Goal: Task Accomplishment & Management: Complete application form

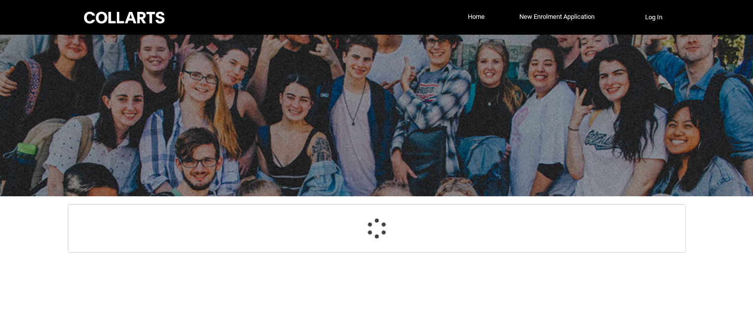
select select "GenderOptions.[DEMOGRAPHIC_DATA]"
select select "MailingCountry_Options.1101"
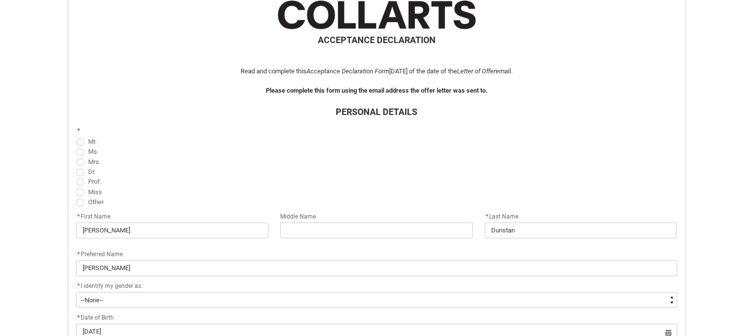
scroll to position [198, 0]
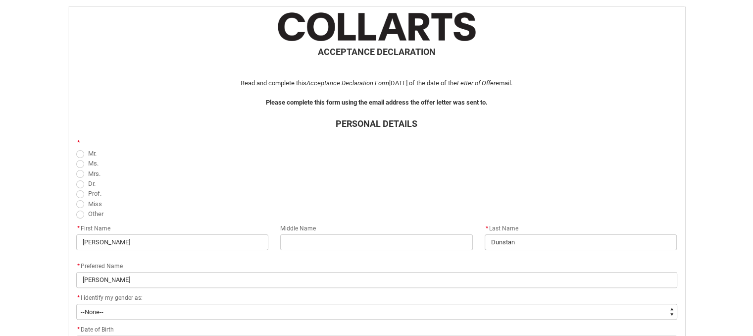
click at [78, 204] on span "REDU_Acceptance_Declaration flow" at bounding box center [80, 204] width 8 height 8
click at [76, 199] on input "Miss" at bounding box center [76, 198] width 0 height 0
radio input "true"
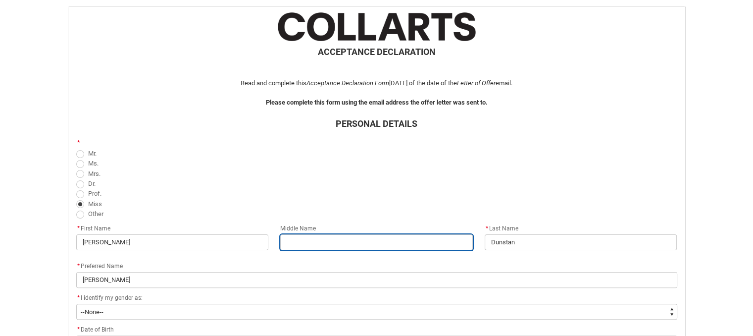
click at [338, 242] on input "REDU_Acceptance_Declaration flow" at bounding box center [376, 242] width 193 height 16
type lightning-primitive-input-simple "I"
type input "I"
type lightning-primitive-input-simple "Iv"
type input "Iv"
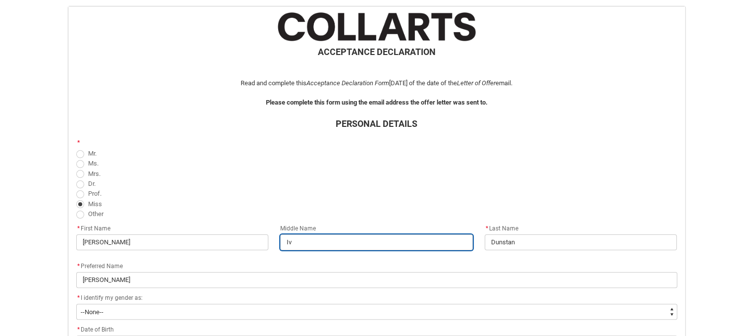
type lightning-primitive-input-simple "Ivy"
type input "Ivy"
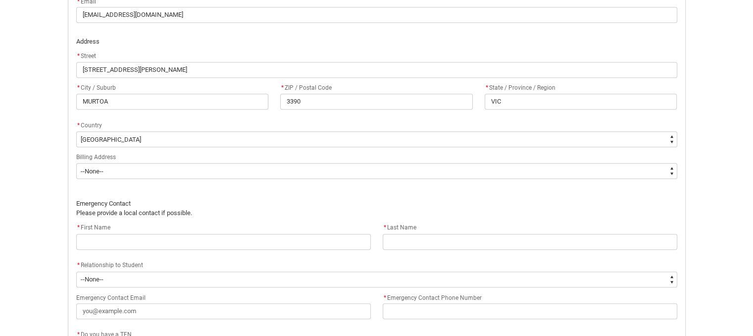
scroll to position [578, 0]
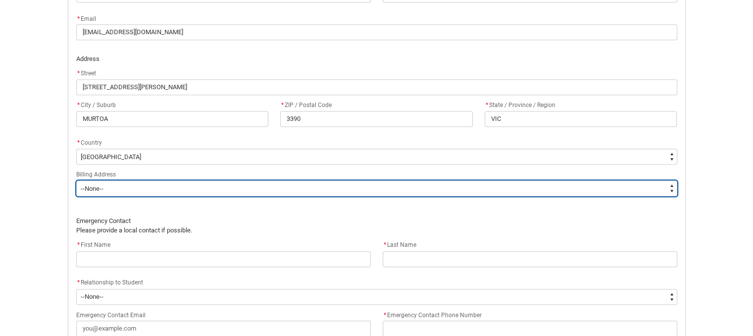
click at [264, 189] on select "--None-- Same as above Different to above - please complete below" at bounding box center [376, 188] width 601 height 16
type lightning-select "BillingAddressOption_Same"
click at [76, 180] on select "--None-- Same as above Different to above - please complete below" at bounding box center [376, 188] width 601 height 16
select select "BillingAddressOption_Same"
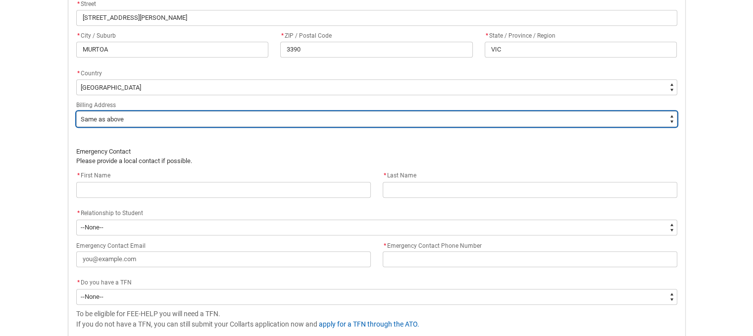
scroll to position [727, 0]
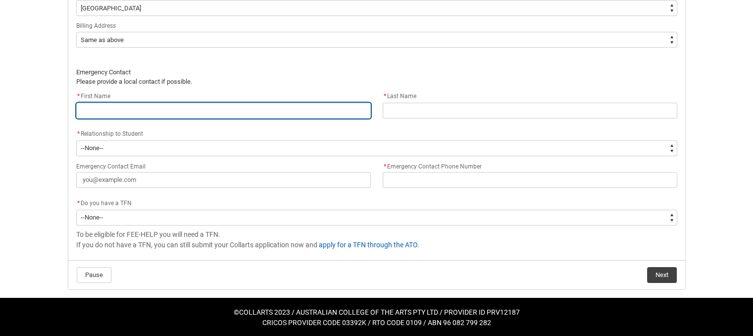
click at [111, 112] on input "REDU_Acceptance_Declaration flow" at bounding box center [223, 111] width 295 height 16
type lightning-primitive-input-simple "w"
type input "w"
type lightning-primitive-input-simple "we"
type input "we"
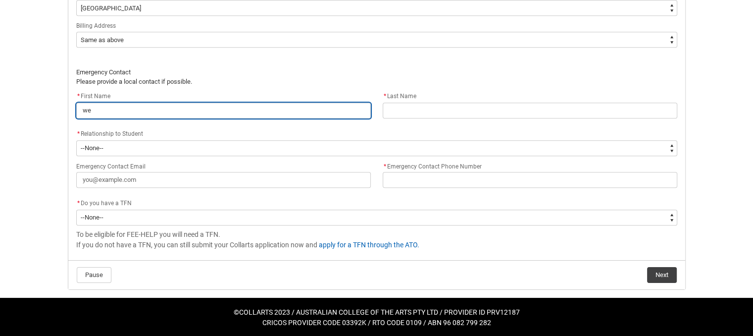
type lightning-primitive-input-simple "wen"
type input "wen"
type lightning-primitive-input-simple "wend"
type input "wend"
type lightning-primitive-input-simple "wendy"
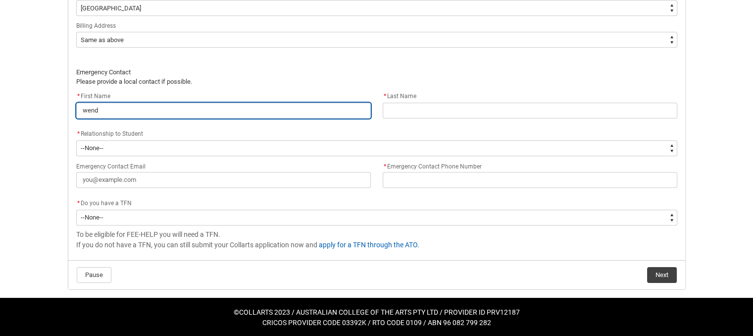
type input "wendy"
type lightning-primitive-input-simple "wend"
type input "wend"
type lightning-primitive-input-simple "wen"
type input "wen"
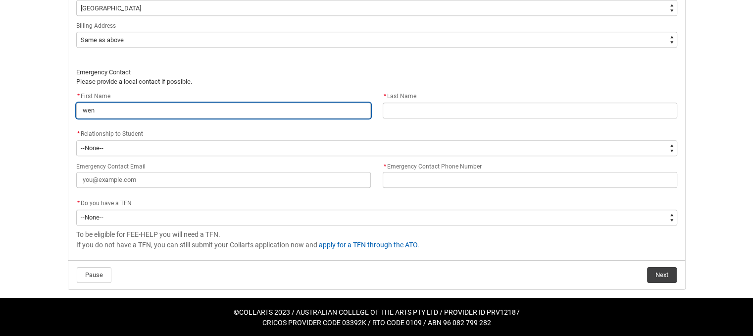
type lightning-primitive-input-simple "we"
type input "we"
type lightning-primitive-input-simple "w"
type input "w"
type lightning-primitive-input-simple "W"
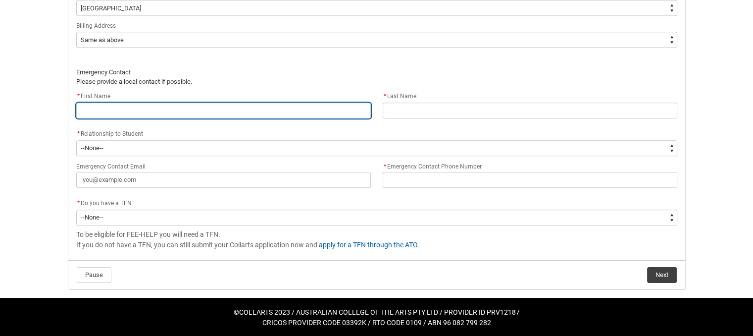
type input "W"
type lightning-primitive-input-simple "We"
type input "We"
type lightning-primitive-input-simple "[PERSON_NAME]"
type input "[PERSON_NAME]"
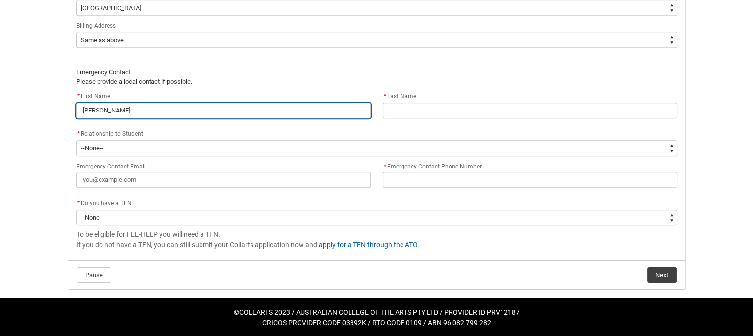
type lightning-primitive-input-simple "Wend"
type input "Wend"
type lightning-primitive-input-simple "[PERSON_NAME]"
type input "[PERSON_NAME]"
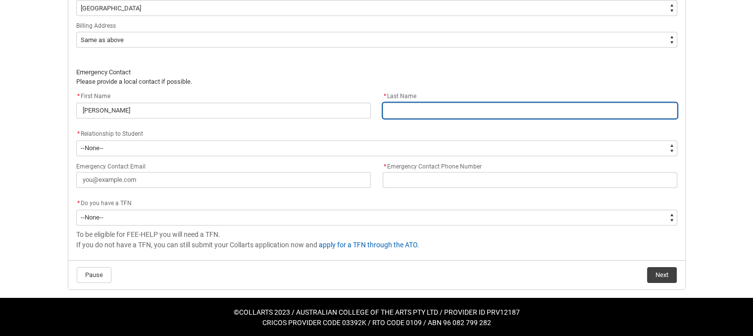
type lightning-primitive-input-simple "B"
type input "B"
type lightning-primitive-input-simple "Be"
type input "Be"
type lightning-primitive-input-simple "Bea"
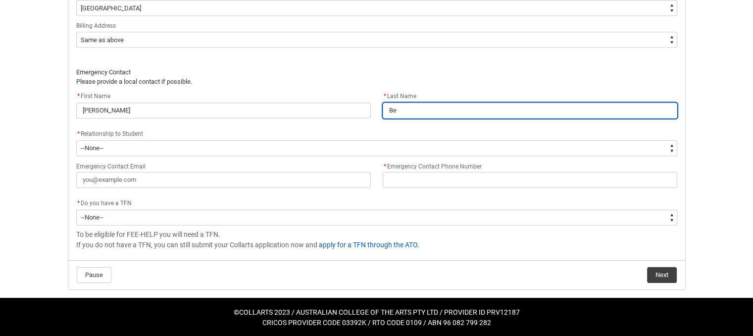
type input "Bea"
type lightning-primitive-input-simple "Beac"
type input "Beac"
type lightning-primitive-input-simple "Beaca"
type input "Beaca"
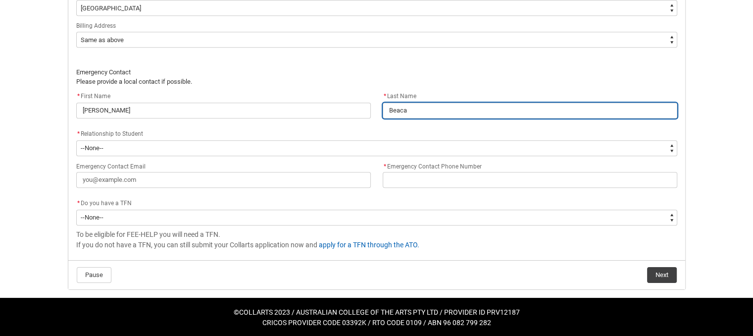
type lightning-primitive-input-simple "Beacal"
type input "Beacal"
type lightning-primitive-input-simple "Beacall"
type input "Beacall"
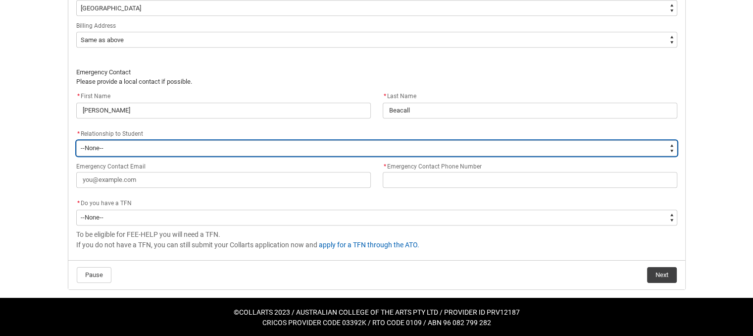
type lightning-select "EmergencyContact_RelationshipOptions.Mother"
select select "EmergencyContact_RelationshipOptions.Mother"
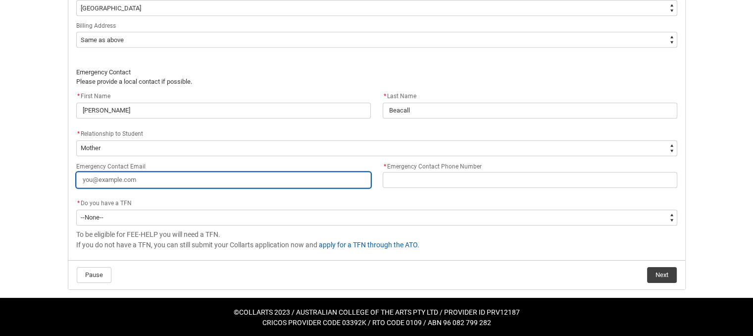
type lightning-primitive-input-simple "s"
type input "s"
type lightning-primitive-input-simple "sk"
type input "sk"
type lightning-primitive-input-simple "skw"
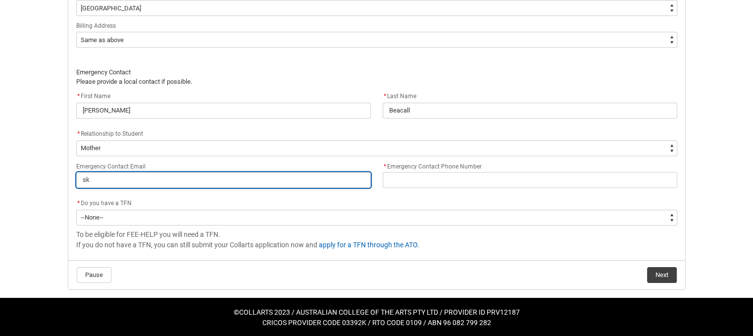
type input "skw"
type lightning-primitive-input-simple "skwe"
type input "skwe"
type lightning-primitive-input-simple "skwer"
type input "skwer"
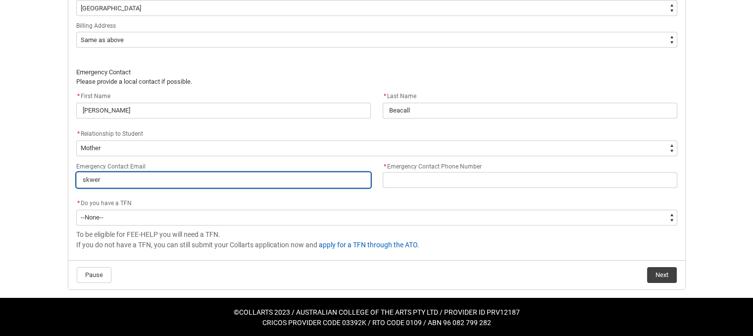
type lightning-primitive-input-simple "skwerv"
type input "skwerv"
type lightning-primitive-input-simple "skwervi"
type input "skwervi"
type lightning-primitive-input-simple "skwervin"
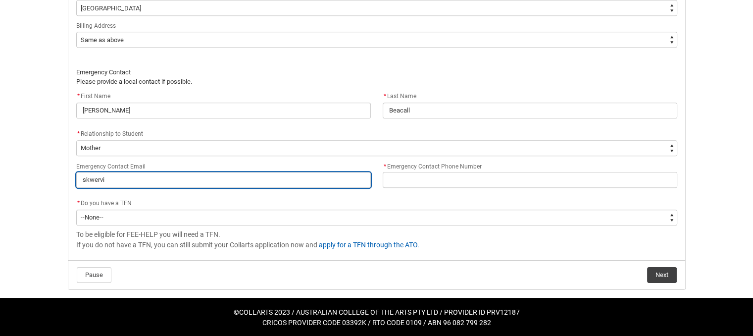
type input "skwervin"
type lightning-primitive-input-simple "skwervin@"
type input "skwervin@"
type lightning-primitive-input-simple "skwervin@g"
type input "skwervin@g"
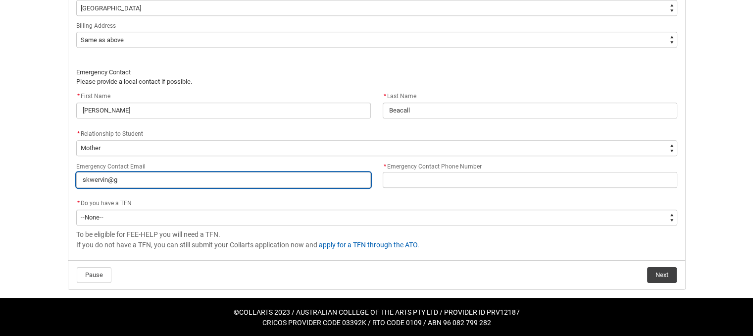
type lightning-primitive-input-simple "skwervin@gm"
type input "skwervin@gm"
type lightning-primitive-input-simple "skwervin@gma"
type input "skwervin@gma"
type lightning-primitive-input-simple "skwervin@gmai"
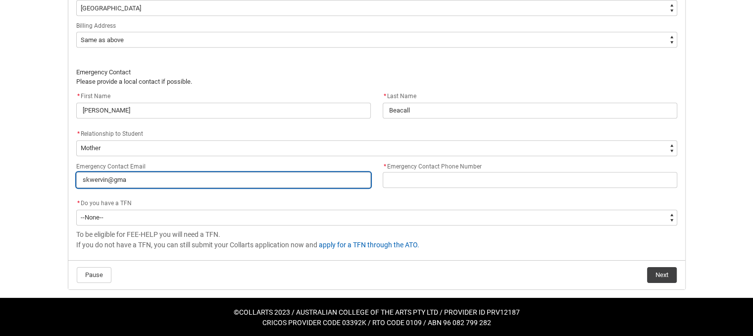
type input "skwervin@gmai"
type lightning-primitive-input-simple "[EMAIL_ADDRESS]"
type input "[EMAIL_ADDRESS]"
type lightning-primitive-input-simple "skwervin@gmail/"
type input "skwervin@gmail/"
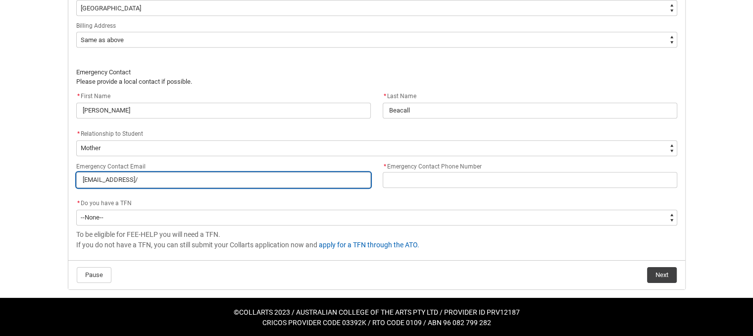
type lightning-primitive-input-simple "[EMAIL_ADDRESS]"
type input "[EMAIL_ADDRESS]"
type lightning-primitive-input-simple "[EMAIL_ADDRESS]."
type input "[EMAIL_ADDRESS]."
type lightning-primitive-input-simple "skwervin@gmail.c"
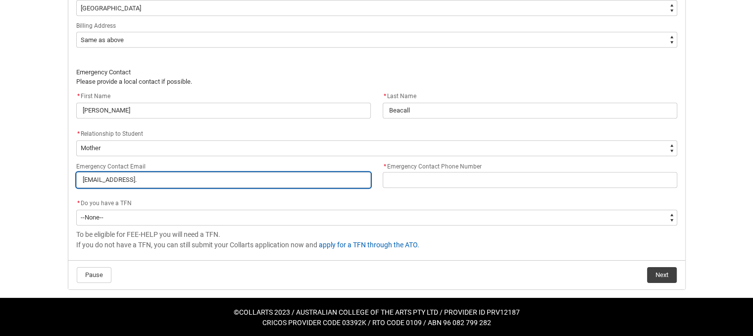
type input "skwervin@gmail.c"
type lightning-primitive-input-simple "[EMAIL_ADDRESS][DOMAIN_NAME]"
type input "[EMAIL_ADDRESS][DOMAIN_NAME]"
type lightning-primitive-input-simple "[EMAIL_ADDRESS][DOMAIN_NAME]"
type input "[EMAIL_ADDRESS][DOMAIN_NAME]"
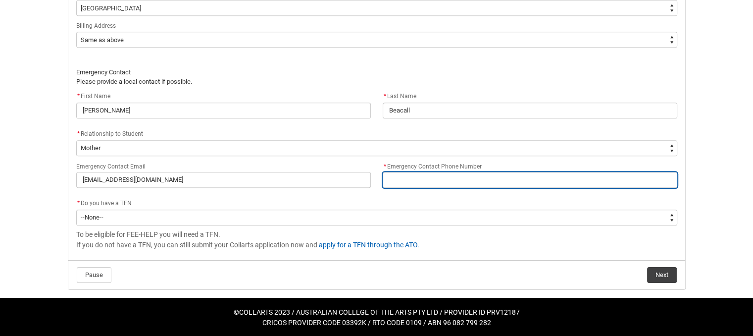
type lightning-primitive-input-simple "0"
type input "0"
type lightning-primitive-input-simple "04"
type input "04"
type lightning-primitive-input-simple "041"
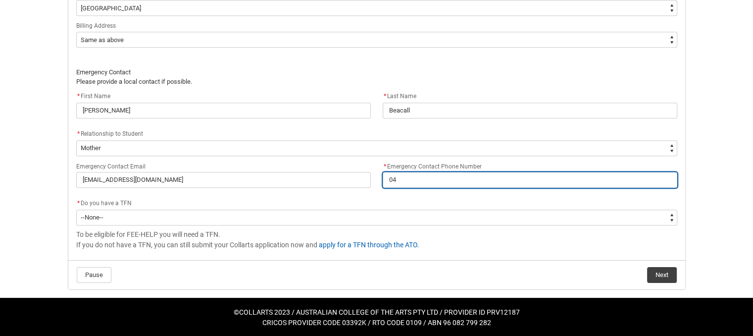
type input "041"
type lightning-primitive-input-simple "0419"
type input "0419"
type lightning-primitive-input-simple "04196"
type input "04196"
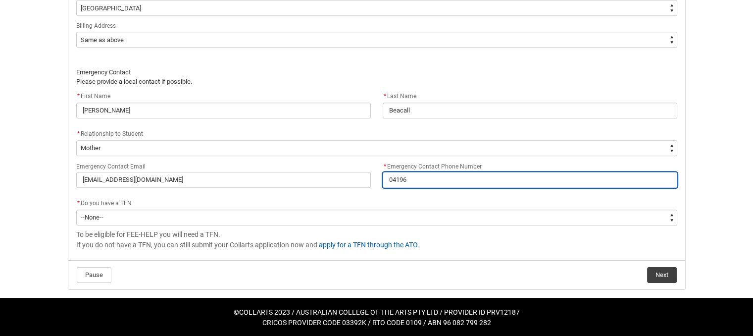
type lightning-primitive-input-simple "0419"
type input "0419"
type lightning-primitive-input-simple "04193"
type input "04193"
type lightning-primitive-input-simple "041930"
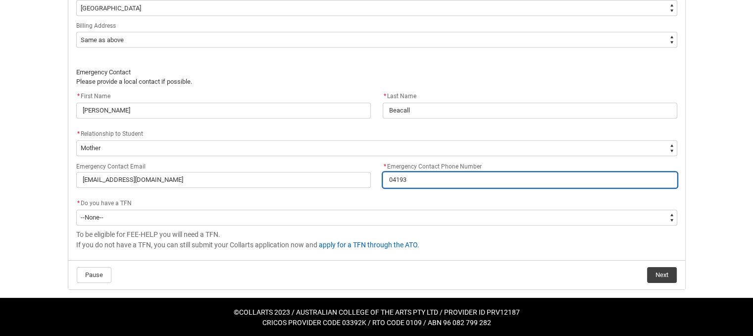
type input "041930"
type lightning-primitive-input-simple "0419301"
type input "0419301"
type lightning-primitive-input-simple "04193018"
type input "04193018"
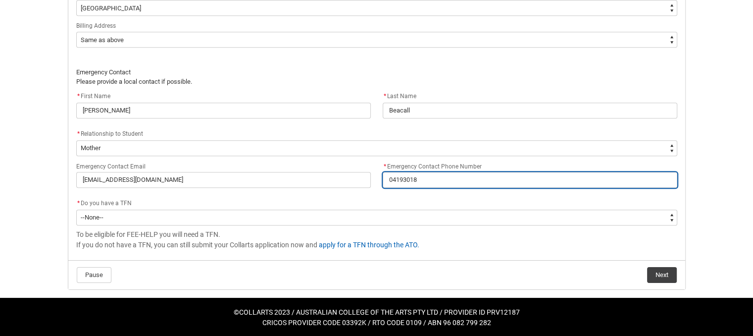
type lightning-primitive-input-simple "041930181"
type input "041930181"
type lightning-primitive-input-simple "0419301811"
type input "0419301811"
type lightning-primitive-input-simple "0419301811`"
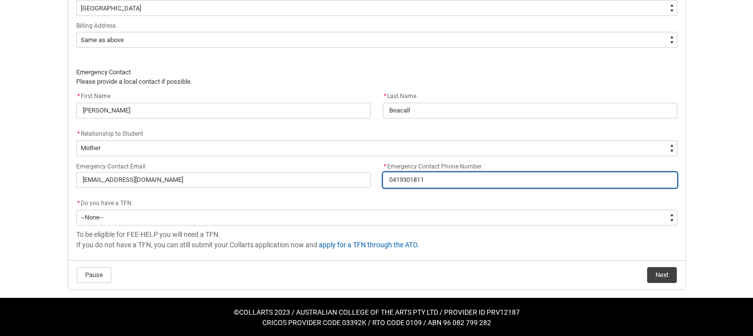
type input "0419301811`"
type lightning-primitive-input-simple "0419301811``"
type input "0419301811``"
type lightning-primitive-input-simple "0419301811`"
type input "0419301811`"
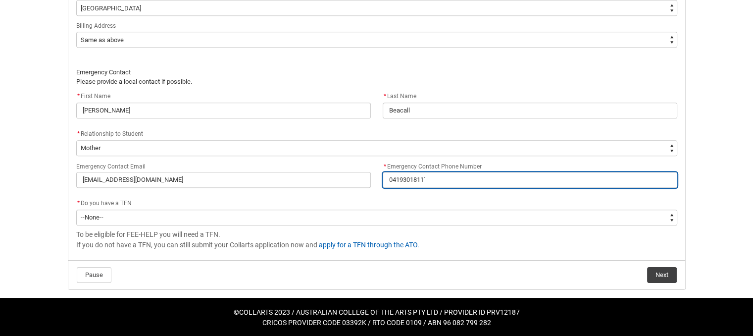
type lightning-primitive-input-simple "0419301811"
type input "0419301811"
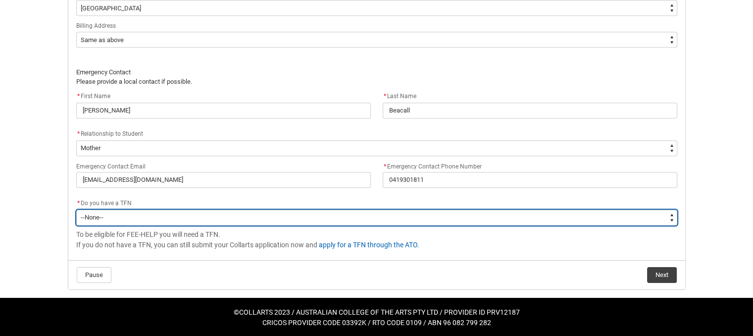
click at [148, 216] on select "--None-- Yes No" at bounding box center [376, 217] width 601 height 16
type lightning-select "Choice_Yes"
click at [76, 209] on select "--None-- Yes No" at bounding box center [376, 217] width 601 height 16
select select "Choice_Yes"
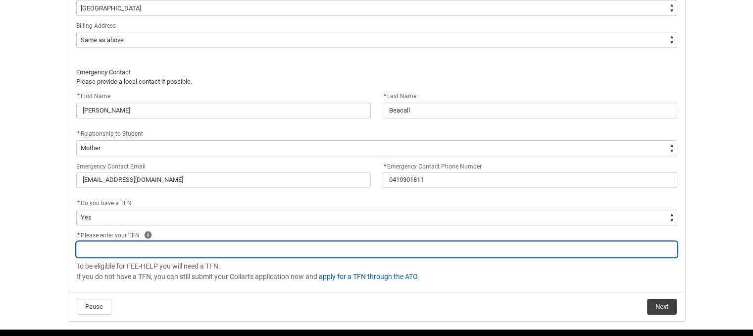
click at [162, 245] on input "REDU_Acceptance_Declaration flow" at bounding box center [376, 249] width 601 height 16
type lightning-primitive-input-simple "6"
type input "6"
type lightning-primitive-input-simple "60"
type input "60"
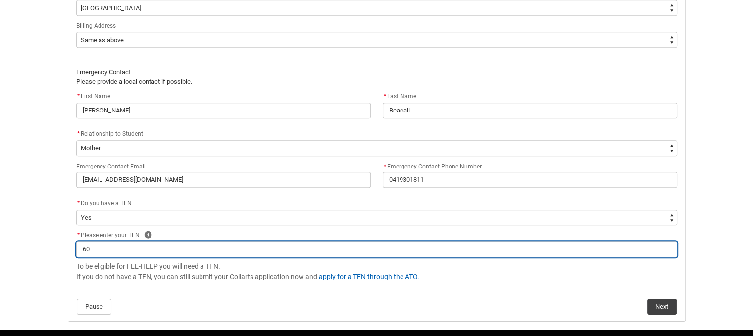
type lightning-primitive-input-simple "600"
type input "600"
type lightning-primitive-input-simple "600"
type input "600"
type lightning-primitive-input-simple "600 0"
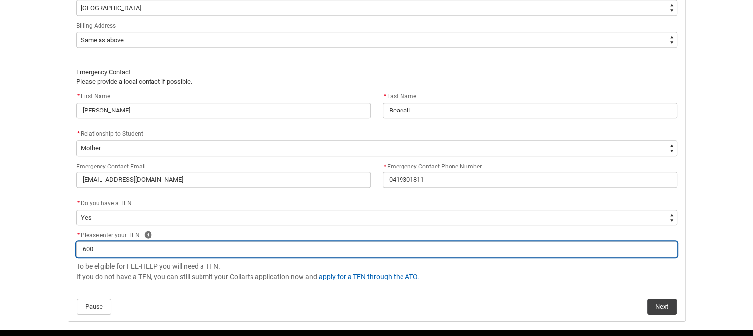
type input "600 0"
type lightning-primitive-input-simple "600 05"
type input "600 05"
type lightning-primitive-input-simple "600 055"
type input "600 055"
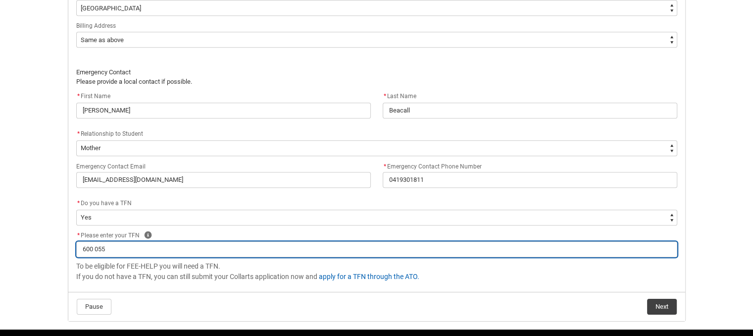
type lightning-primitive-input-simple "600 055"
type input "600 055"
type lightning-primitive-input-simple "600 055 5"
type input "600 055 5"
type lightning-primitive-input-simple "600 055 58"
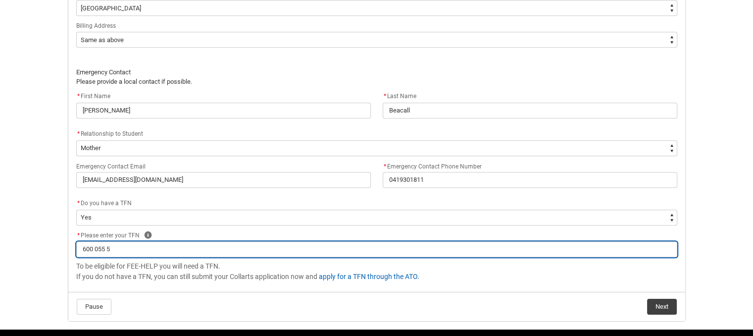
type input "600 055 58"
type lightning-primitive-input-simple "600 055 588"
type input "600 055 588"
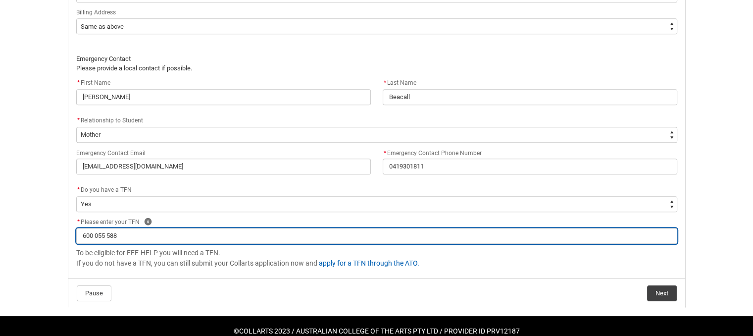
scroll to position [759, 0]
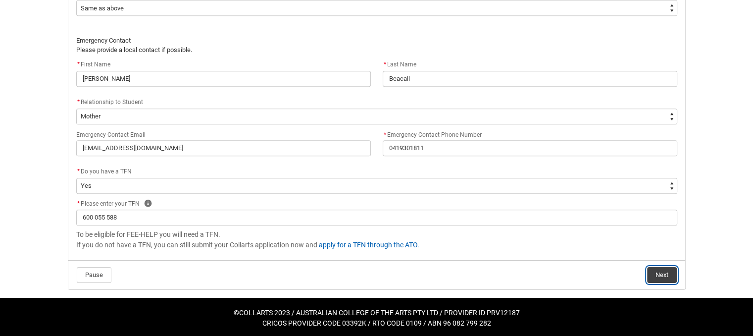
click at [664, 272] on button "Next" at bounding box center [662, 275] width 30 height 16
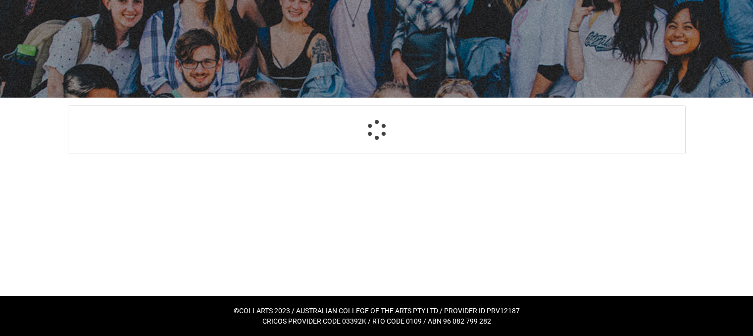
scroll to position [769, 0]
select select "GenderOptions.[DEMOGRAPHIC_DATA]"
select select "MailingCountry_Options.1101"
select select "BillingAddressOption_Same"
select select "EmergencyContact_RelationshipOptions.Mother"
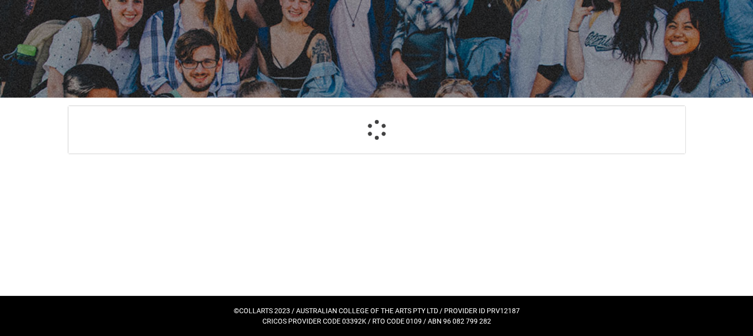
select select "Choice_Yes"
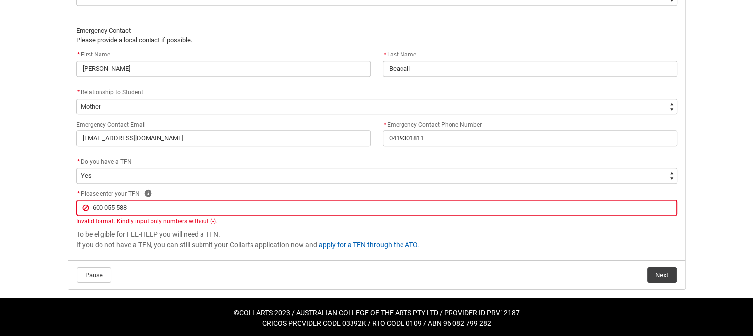
click at [104, 206] on input "600 055 588" at bounding box center [376, 208] width 601 height 16
type lightning-primitive-input-simple "600055 588"
type input "600055 588"
click at [115, 209] on input "600055 588" at bounding box center [376, 208] width 601 height 16
type lightning-primitive-input-simple "600055588"
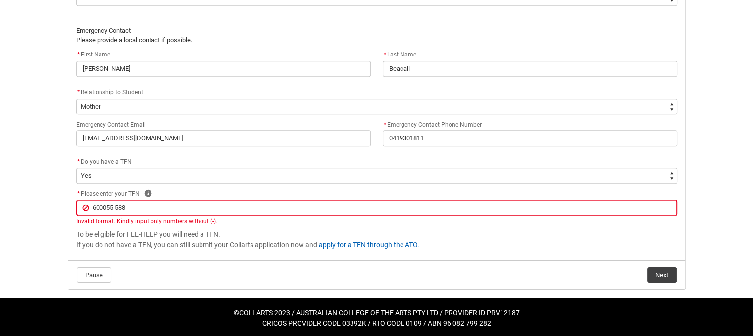
type input "600055588"
click at [662, 267] on button "Next" at bounding box center [662, 275] width 30 height 16
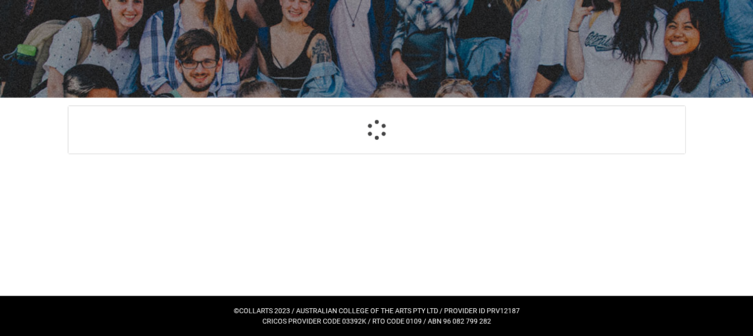
select select "Payment_Type_FEE_HELP"
select select "Study_Mode_FullTime"
select select "StudyMethod_OnCampus"
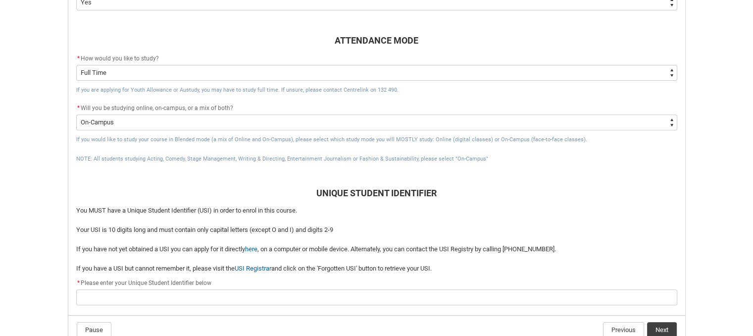
scroll to position [427, 0]
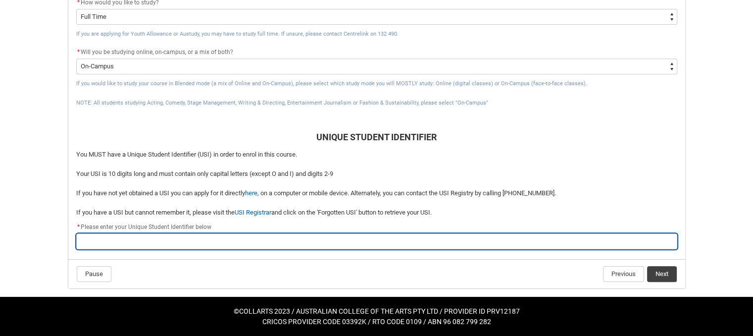
click at [117, 234] on input "REDU_Acceptance_Declaration flow" at bounding box center [376, 241] width 601 height 16
type lightning-primitive-input-simple "2"
type input "2"
type lightning-primitive-input-simple "2z"
type input "2z"
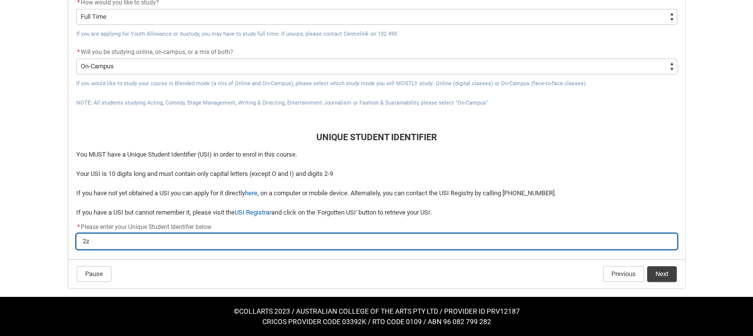
type lightning-primitive-input-simple "2"
type input "2"
type lightning-primitive-input-simple "2Z"
type input "2Z"
type lightning-primitive-input-simple "2Z4"
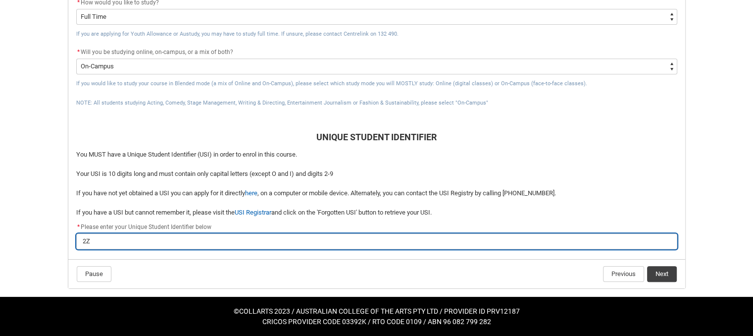
type input "2Z4"
type lightning-primitive-input-simple "2Z4M"
type input "2Z4M"
type lightning-primitive-input-simple "2Z4MH"
type input "2Z4MH"
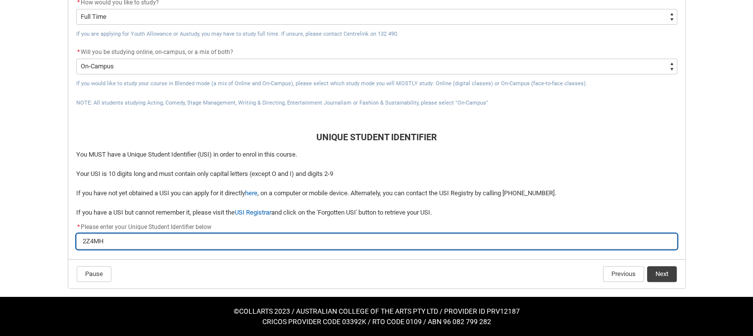
type lightning-primitive-input-simple "2Z4MHF"
type input "2Z4MHF"
type lightning-primitive-input-simple "2Z4MHFG"
type input "2Z4MHFG"
type lightning-primitive-input-simple "2Z4MHFGK"
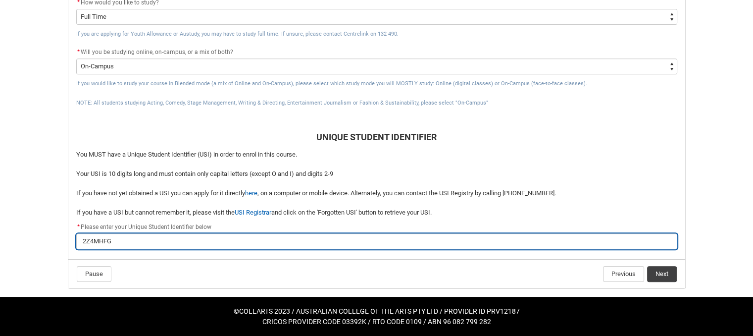
type input "2Z4MHFGK"
type lightning-primitive-input-simple "2Z4MHFGK9"
type input "2Z4MHFGK9"
type lightning-primitive-input-simple "2Z4MHFGK96"
type input "2Z4MHFGK96"
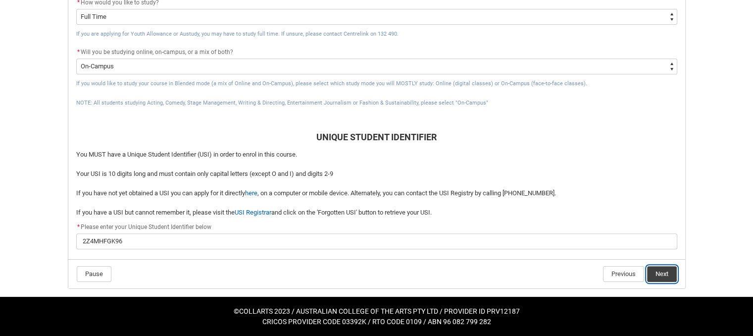
click at [665, 272] on button "Next" at bounding box center [662, 274] width 30 height 16
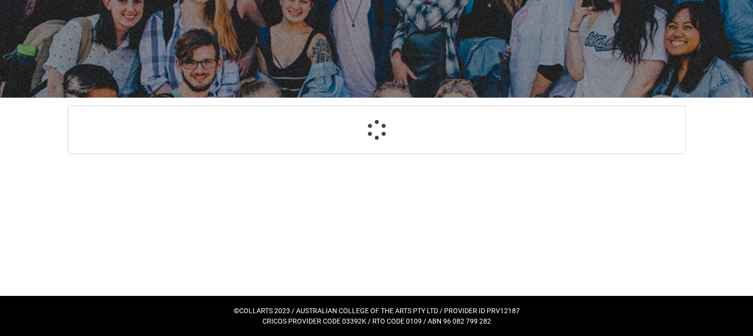
select select "CitizenshipStatus_Options.1"
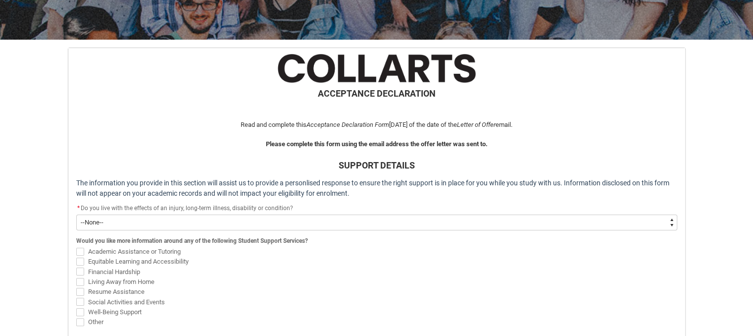
scroll to position [204, 0]
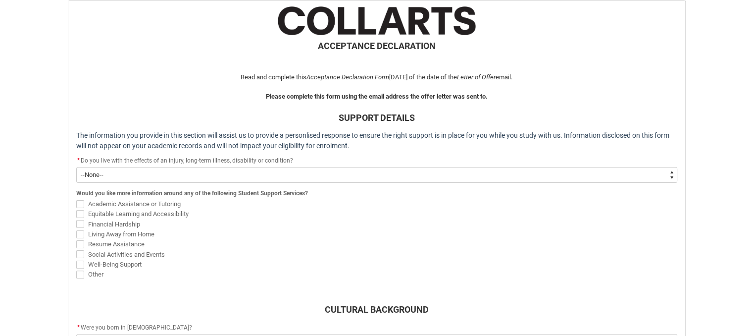
click at [359, 175] on select "--None-- Yes No" at bounding box center [376, 175] width 601 height 16
type lightning-select "Choice_Yes"
click at [76, 167] on select "--None-- Yes No" at bounding box center [376, 175] width 601 height 16
select select "Choice_Yes"
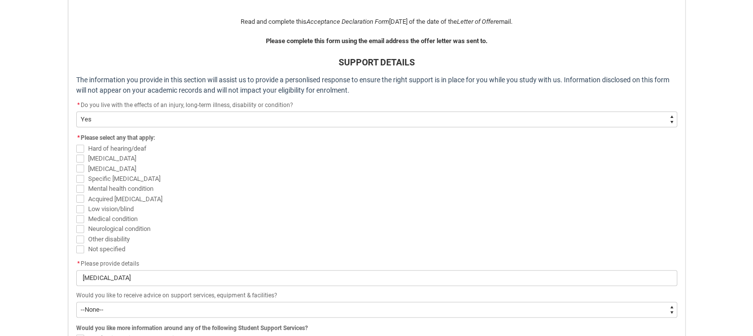
scroll to position [303, 0]
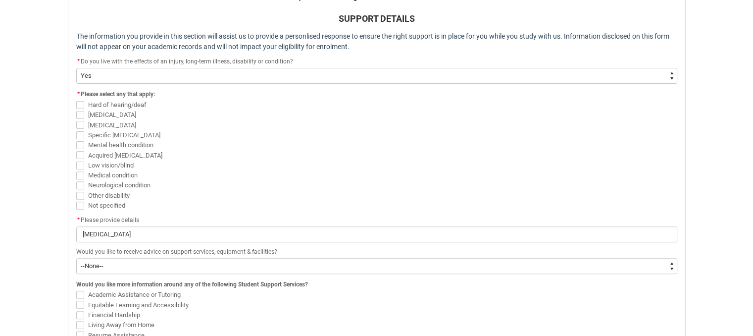
click at [81, 114] on span "REDU_Acceptance_Declaration flow" at bounding box center [80, 115] width 8 height 8
click at [76, 109] on input "[MEDICAL_DATA]" at bounding box center [76, 109] width 0 height 0
checkbox input "true"
click at [83, 124] on span "REDU_Acceptance_Declaration flow" at bounding box center [80, 125] width 8 height 8
click at [76, 120] on input "[MEDICAL_DATA]" at bounding box center [76, 119] width 0 height 0
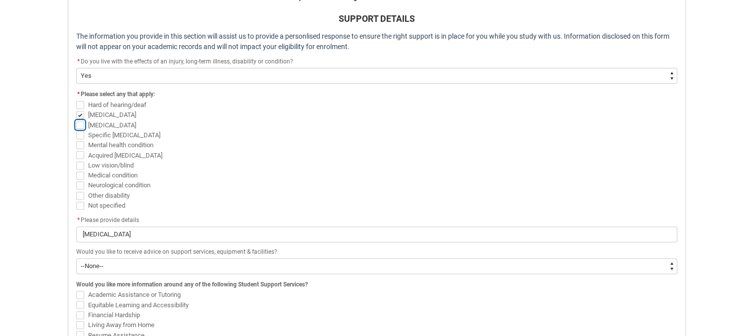
checkbox input "true"
click at [80, 174] on span "REDU_Acceptance_Declaration flow" at bounding box center [80, 175] width 8 height 8
click at [76, 170] on input "Medical condition" at bounding box center [76, 169] width 0 height 0
checkbox input "true"
click at [81, 185] on span "REDU_Acceptance_Declaration flow" at bounding box center [80, 185] width 8 height 8
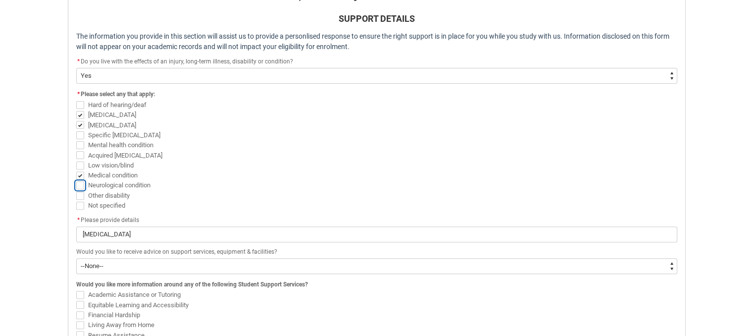
click at [76, 180] on input "Neurological condition" at bounding box center [76, 180] width 0 height 0
checkbox input "true"
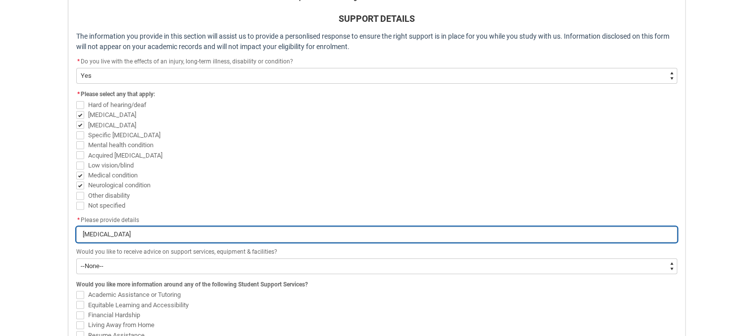
click at [234, 231] on input "[MEDICAL_DATA]" at bounding box center [376, 234] width 601 height 16
type lightning-primitive-input-simple "Intellectual Disabilit"
type input "Intellectual Disabilit"
type lightning-primitive-input-simple "Intellectual Disabili"
type input "Intellectual Disabili"
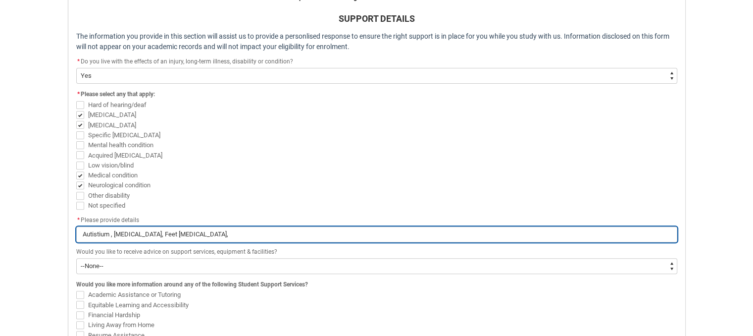
drag, startPoint x: 99, startPoint y: 232, endPoint x: 256, endPoint y: 227, distance: 157.0
click at [265, 227] on input "Autistium , Type 1 Diabetes, Feet Neuropathy," at bounding box center [376, 234] width 601 height 16
click at [111, 234] on input "Autistium , Type 1 Diabetes, Feet Neuropathy," at bounding box center [376, 234] width 601 height 16
click at [104, 230] on input "Autism , Type 1 Diabetes, Feet Neuropathy," at bounding box center [376, 234] width 601 height 16
click at [215, 233] on input "Autism, Type 1 Diabetes, Feet Neuropathy," at bounding box center [376, 234] width 601 height 16
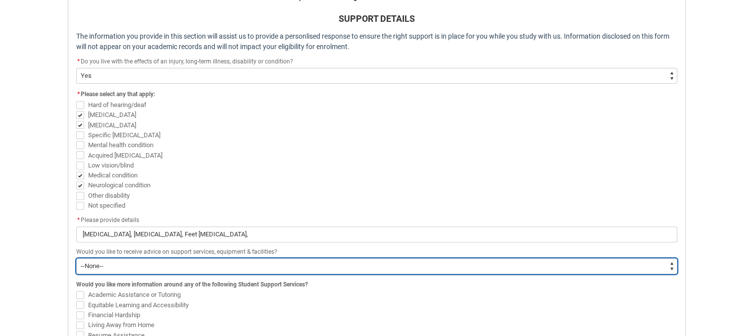
click at [153, 259] on select "--None-- Yes No" at bounding box center [376, 266] width 601 height 16
click at [76, 258] on select "--None-- Yes No" at bounding box center [376, 266] width 601 height 16
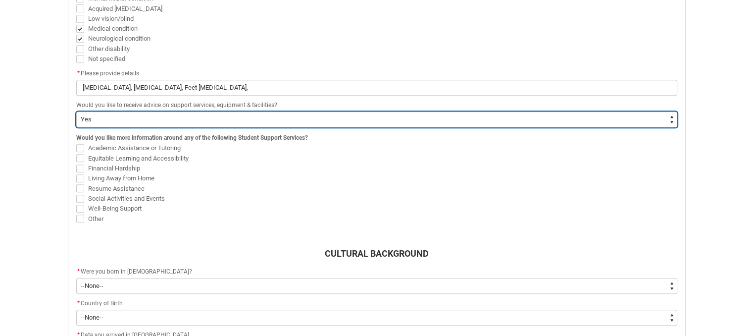
scroll to position [452, 0]
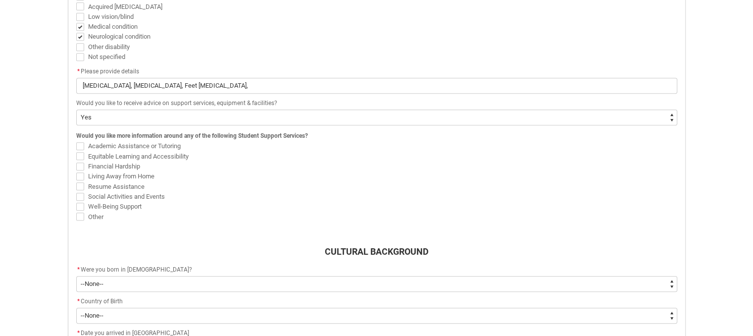
click at [81, 193] on span "REDU_Acceptance_Declaration flow" at bounding box center [80, 197] width 8 height 8
click at [76, 191] on input "Social Activities and Events" at bounding box center [76, 191] width 0 height 0
drag, startPoint x: 89, startPoint y: 155, endPoint x: 114, endPoint y: 157, distance: 25.8
click at [114, 157] on div "Academic Assistance or Tutoring Equitable Learning and Accessibility Financial …" at bounding box center [376, 181] width 601 height 81
click at [194, 151] on span "Equitable Learning and Accessibility" at bounding box center [376, 156] width 601 height 10
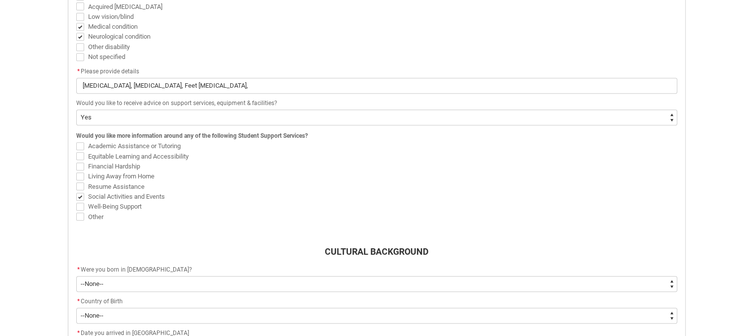
click at [82, 153] on span "REDU_Acceptance_Declaration flow" at bounding box center [80, 156] width 8 height 8
click at [76, 151] on input "Equitable Learning and Accessibility" at bounding box center [76, 151] width 0 height 0
click at [81, 144] on span "REDU_Acceptance_Declaration flow" at bounding box center [80, 146] width 8 height 8
click at [76, 141] on input "Academic Assistance or Tutoring" at bounding box center [76, 141] width 0 height 0
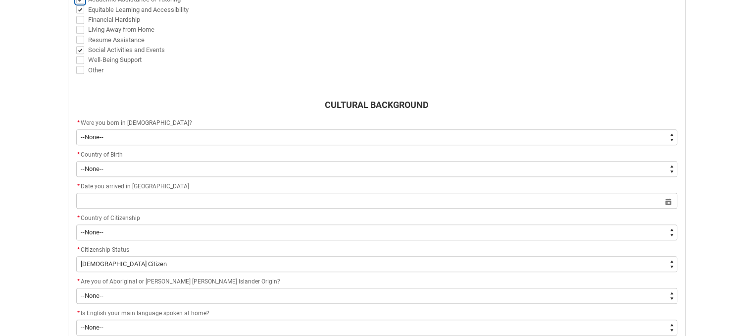
scroll to position [600, 0]
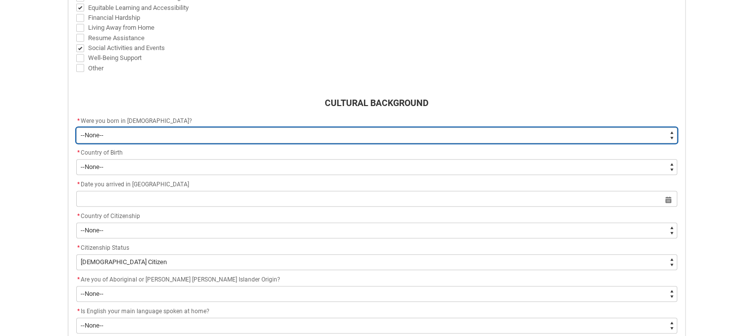
click at [171, 129] on select "--None-- Born in [DEMOGRAPHIC_DATA] Born outside [DEMOGRAPHIC_DATA]" at bounding box center [376, 135] width 601 height 16
click at [76, 127] on select "--None-- Born in [DEMOGRAPHIC_DATA] Born outside [DEMOGRAPHIC_DATA]" at bounding box center [376, 135] width 601 height 16
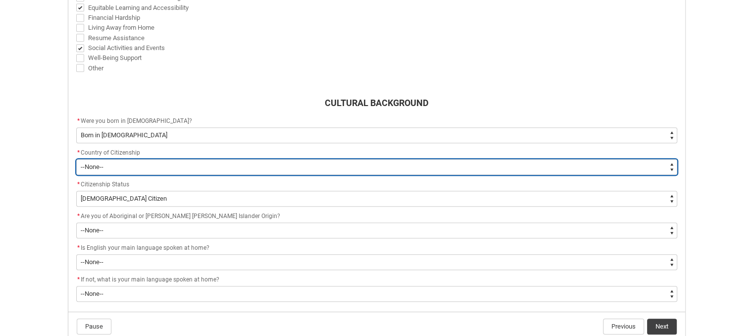
click at [153, 162] on select "--[GEOGRAPHIC_DATA]-- [GEOGRAPHIC_DATA] [GEOGRAPHIC_DATA] [GEOGRAPHIC_DATA] [GE…" at bounding box center [376, 167] width 601 height 16
click at [76, 159] on select "--[GEOGRAPHIC_DATA]-- [GEOGRAPHIC_DATA] [GEOGRAPHIC_DATA] [GEOGRAPHIC_DATA] [GE…" at bounding box center [376, 167] width 601 height 16
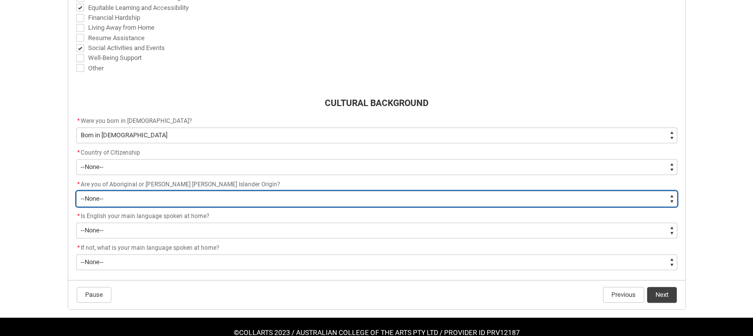
click at [145, 193] on select "--None-- Non indigenous – neither [DEMOGRAPHIC_DATA] nor [PERSON_NAME] [PERSON_…" at bounding box center [376, 199] width 601 height 16
click at [76, 191] on select "--None-- Non indigenous – neither [DEMOGRAPHIC_DATA] nor [PERSON_NAME] [PERSON_…" at bounding box center [376, 199] width 601 height 16
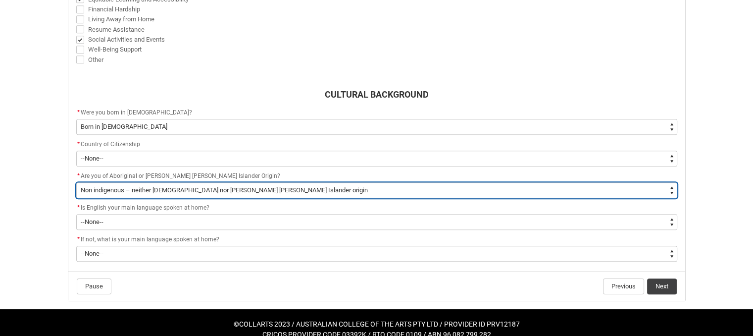
scroll to position [618, 0]
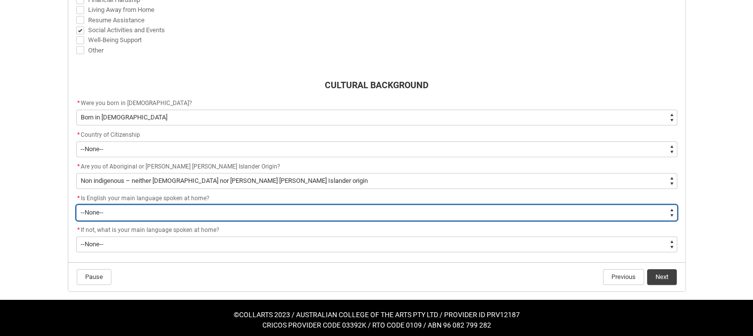
click at [115, 208] on select "--None-- Student/Applicant/Staff speaks only English at permanent home residenc…" at bounding box center [376, 213] width 601 height 16
click at [76, 205] on select "--None-- Student/Applicant/Staff speaks only English at permanent home residenc…" at bounding box center [376, 213] width 601 height 16
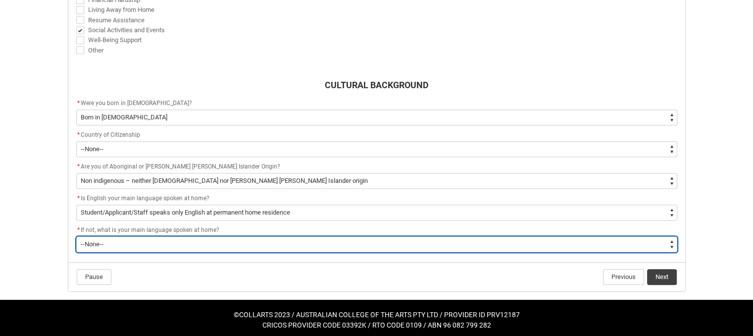
click at [259, 238] on select "--None-- 1101 Gaelic ([GEOGRAPHIC_DATA]) 1102 Irish 1103 Welsh 1199 Celtic, nec…" at bounding box center [376, 244] width 601 height 16
click at [76, 236] on select "--None-- 1101 Gaelic ([GEOGRAPHIC_DATA]) 1102 Irish 1103 Welsh 1199 Celtic, nec…" at bounding box center [376, 244] width 601 height 16
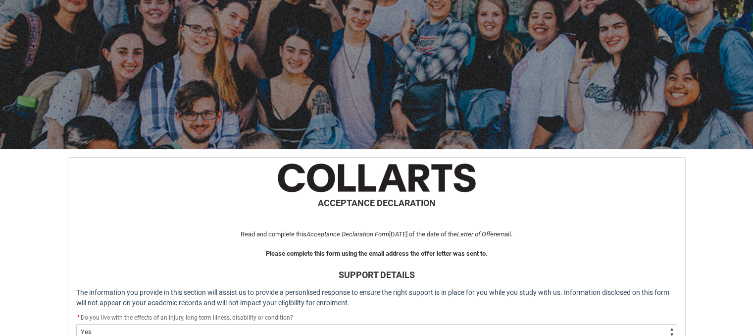
scroll to position [24, 0]
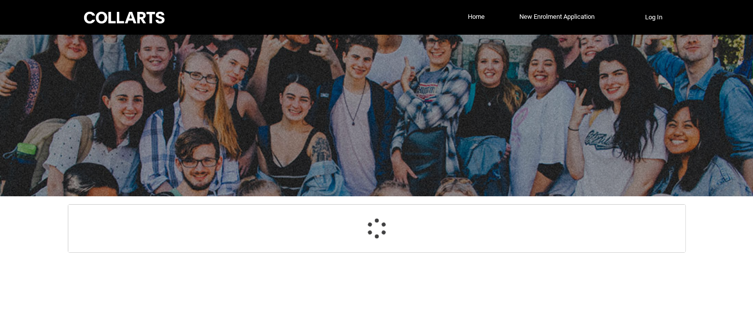
select select "GenderOptions.[DEMOGRAPHIC_DATA]"
select select "MailingCountry_Options.1101"
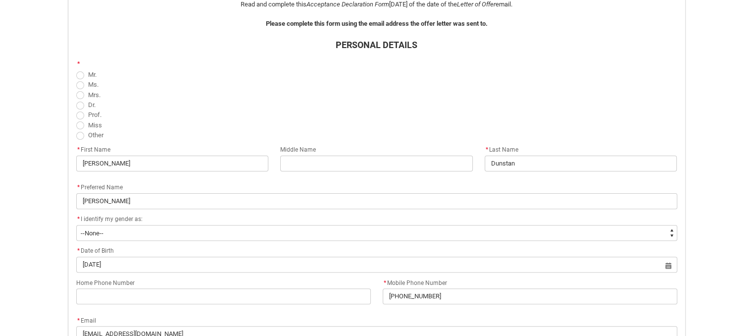
scroll to position [297, 0]
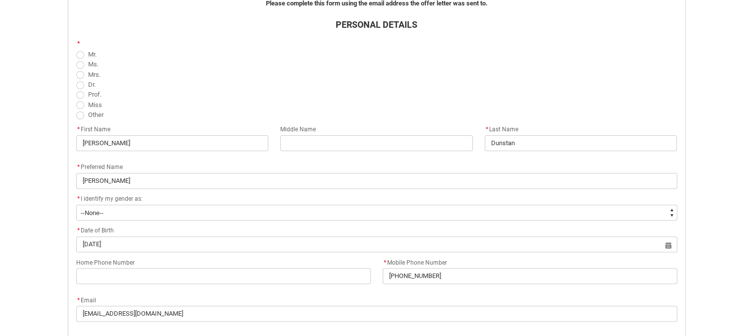
click at [81, 105] on span "REDU_Acceptance_Declaration flow" at bounding box center [80, 105] width 8 height 8
click at [76, 100] on input "Miss" at bounding box center [76, 99] width 0 height 0
radio input "true"
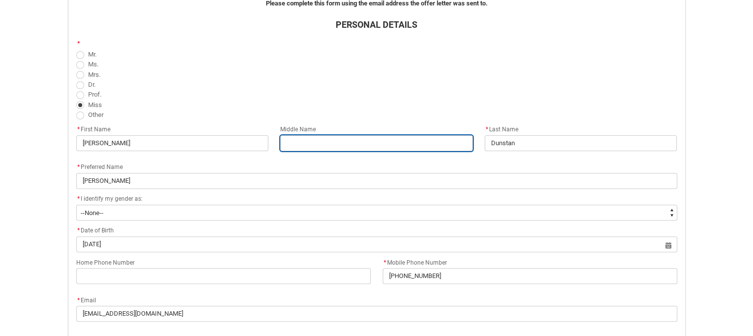
click at [288, 138] on input "REDU_Acceptance_Declaration flow" at bounding box center [376, 143] width 193 height 16
type lightning-primitive-input-simple "Ivy"
type input "Ivy"
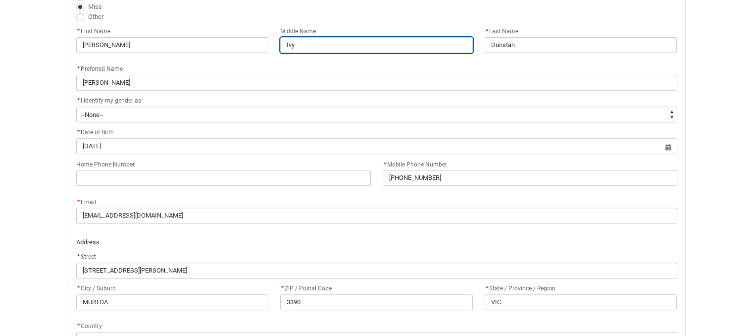
scroll to position [396, 0]
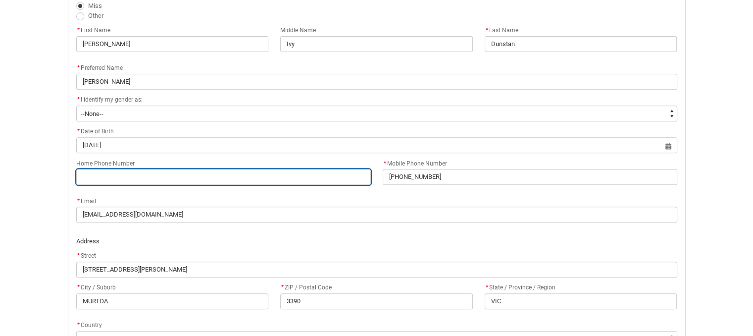
click at [214, 178] on input "Home Phone Number" at bounding box center [223, 177] width 295 height 16
type lightning-primitive-input-simple "0400849328"
type input "0400849328"
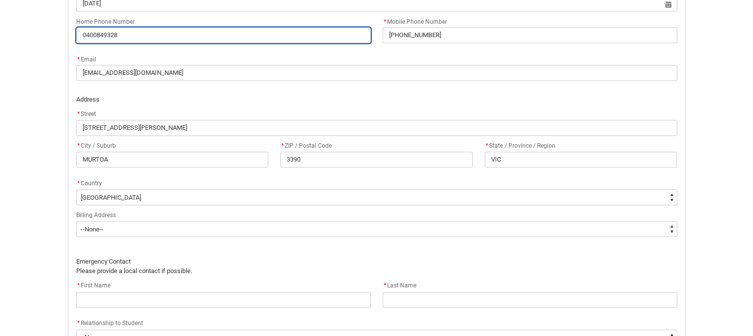
scroll to position [545, 0]
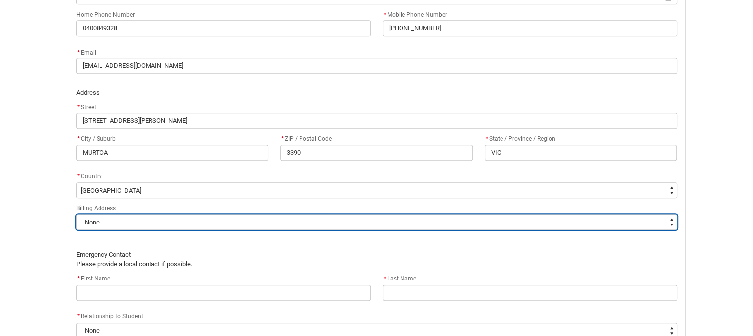
click at [226, 222] on select "--None-- Same as above Different to above - please complete below" at bounding box center [376, 222] width 601 height 16
type lightning-select "BillingAddressOption_Same"
click at [76, 214] on select "--None-- Same as above Different to above - please complete below" at bounding box center [376, 222] width 601 height 16
select select "BillingAddressOption_Same"
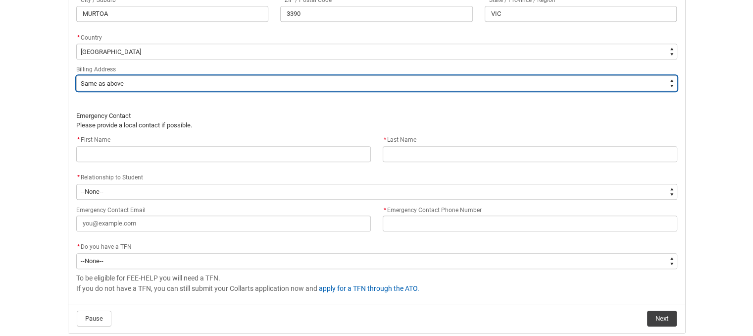
scroll to position [693, 0]
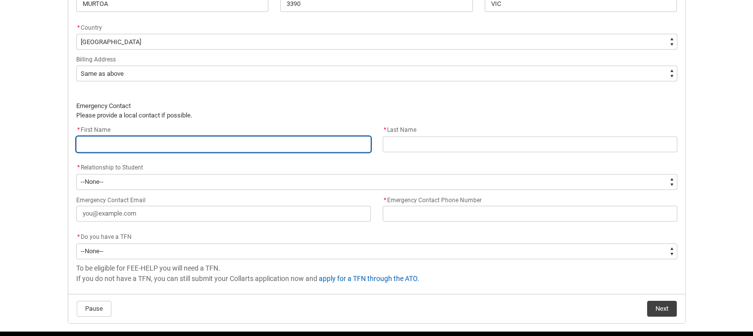
click at [212, 145] on input "REDU_Acceptance_Declaration flow" at bounding box center [223, 144] width 295 height 16
click at [213, 150] on input "REDU_Acceptance_Declaration flow" at bounding box center [223, 144] width 295 height 16
type lightning-primitive-input-simple "W"
type input "W"
type lightning-primitive-input-simple "WE"
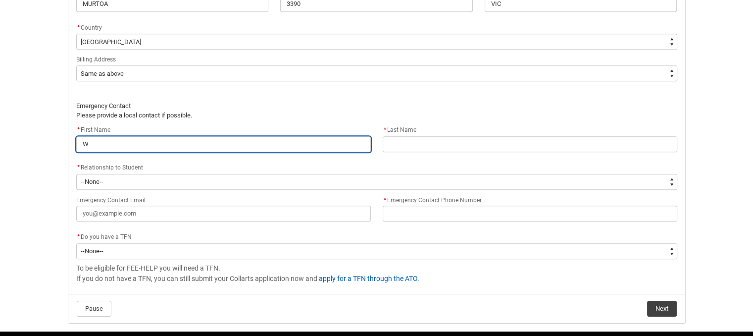
type input "WE"
type lightning-primitive-input-simple "WEn"
type input "WEn"
type lightning-primitive-input-simple "WEnd"
type input "WEnd"
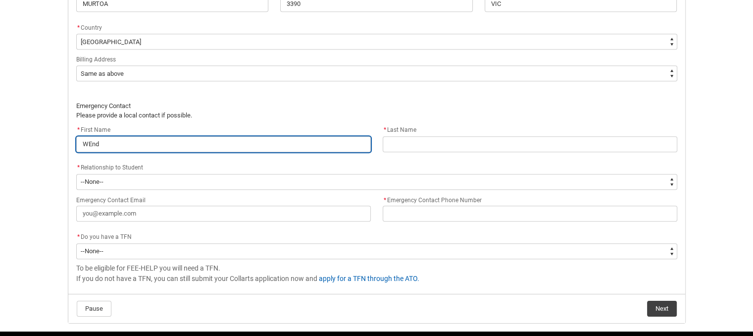
type lightning-primitive-input-simple "[PERSON_NAME]"
type input "[PERSON_NAME]"
type lightning-primitive-input-simple "WEnd"
type input "WEnd"
type lightning-primitive-input-simple "WEn"
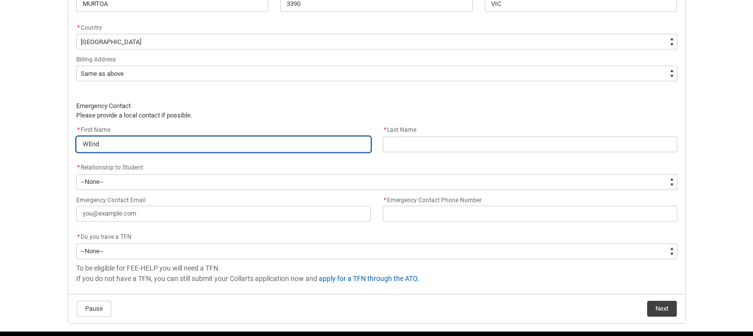
type input "WEn"
type lightning-primitive-input-simple "WE"
type input "WE"
type lightning-primitive-input-simple "W"
type input "W"
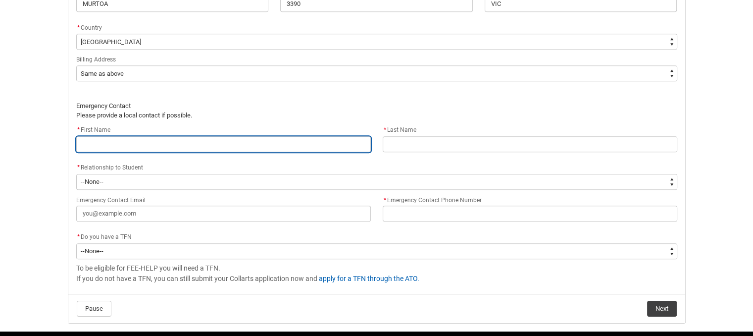
type lightning-primitive-input-simple "W"
type input "W"
type lightning-primitive-input-simple "We"
type input "We"
type lightning-primitive-input-simple "[PERSON_NAME]"
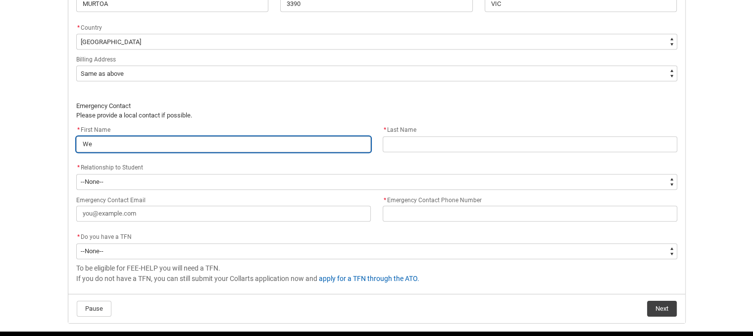
type input "[PERSON_NAME]"
type lightning-primitive-input-simple "Wend"
type input "Wend"
type lightning-primitive-input-simple "[PERSON_NAME]"
type input "[PERSON_NAME]"
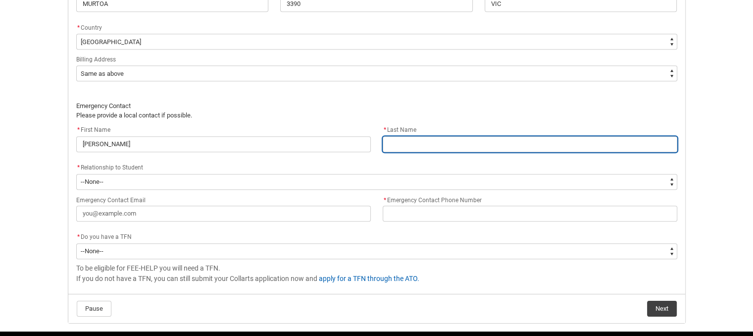
type lightning-primitive-input-simple "B"
type input "B"
type lightning-primitive-input-simple "Be"
type input "Be"
type lightning-primitive-input-simple "Bea"
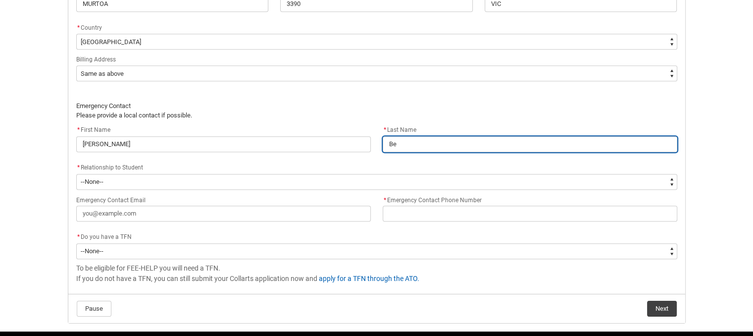
type input "Bea"
type lightning-primitive-input-simple "Beac"
type input "Beac"
type lightning-primitive-input-simple "Beaca"
type input "Beaca"
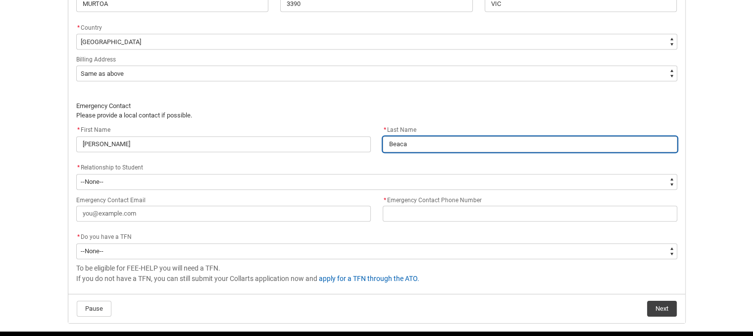
type lightning-primitive-input-simple "Beacal"
type input "Beacal"
type lightning-primitive-input-simple "Beacall"
type input "Beacall"
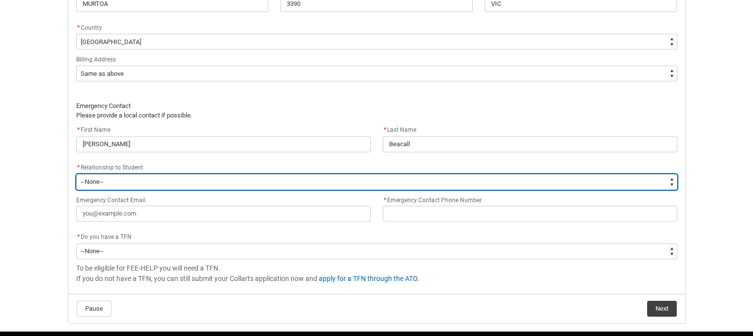
type lightning-select "EmergencyContact_RelationshipOptions.Mother"
select select "EmergencyContact_RelationshipOptions.Mother"
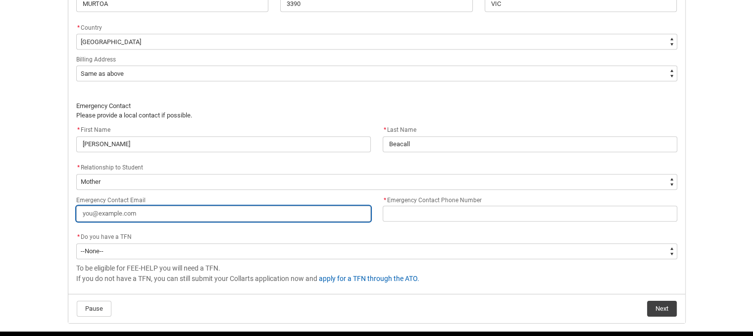
type lightning-primitive-input-simple "s"
type input "s"
type lightning-primitive-input-simple "sk"
type input "sk"
type lightning-primitive-input-simple "skw"
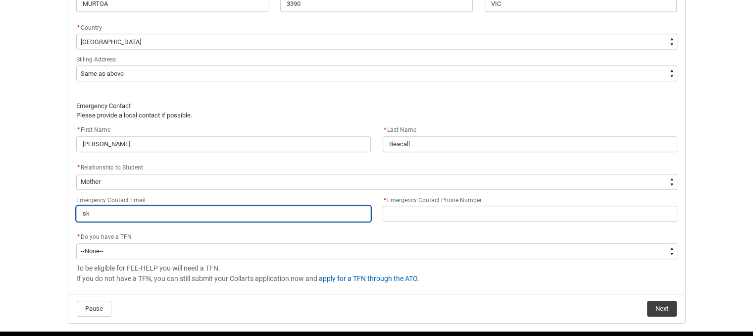
type input "skw"
type lightning-primitive-input-simple "skwe"
type input "skwe"
type lightning-primitive-input-simple "skwer"
type input "skwer"
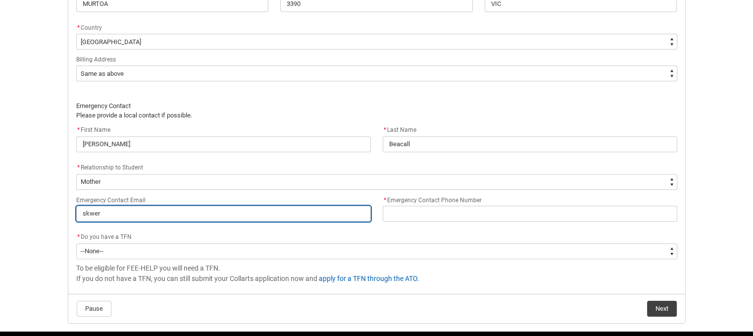
type lightning-primitive-input-simple "skwerv"
type input "skwerv"
type lightning-primitive-input-simple "skwervi"
type input "skwervi"
type lightning-primitive-input-simple "skwervin"
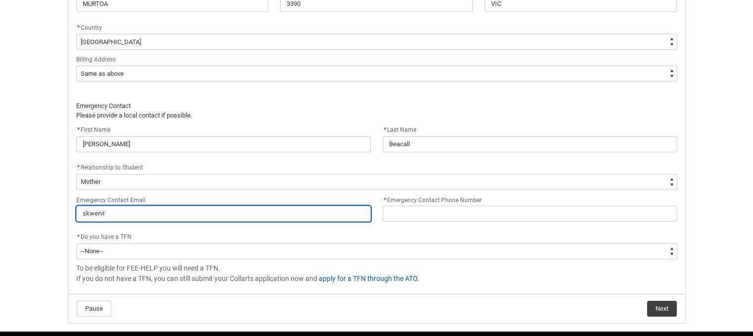
type input "skwervin"
type lightning-primitive-input-simple "skwervin@"
type input "skwervin@"
type lightning-primitive-input-simple "skwervin@g"
type input "skwervin@g"
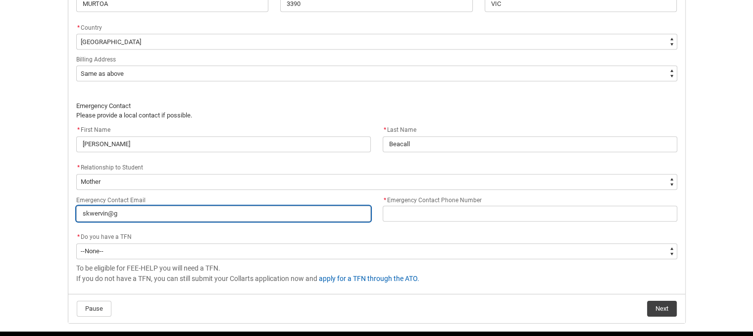
type lightning-primitive-input-simple "skwervin@gm"
type input "skwervin@gm"
type lightning-primitive-input-simple "skwervin@gma"
type input "skwervin@gma"
type lightning-primitive-input-simple "skwervin@gmai"
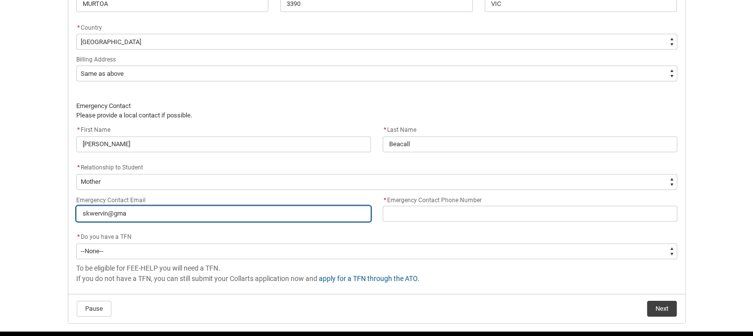
type input "skwervin@gmai"
type lightning-primitive-input-simple "[EMAIL_ADDRESS]"
type input "[EMAIL_ADDRESS]"
type lightning-primitive-input-simple "[EMAIL_ADDRESS]."
type input "[EMAIL_ADDRESS]."
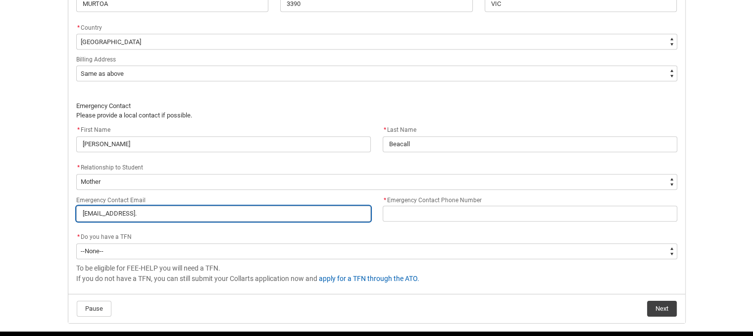
type lightning-primitive-input-simple "skwervin@gmail.c"
type input "skwervin@gmail.c"
type lightning-primitive-input-simple "[EMAIL_ADDRESS][DOMAIN_NAME]"
type input "[EMAIL_ADDRESS][DOMAIN_NAME]"
type lightning-primitive-input-simple "[EMAIL_ADDRESS][DOMAIN_NAME]"
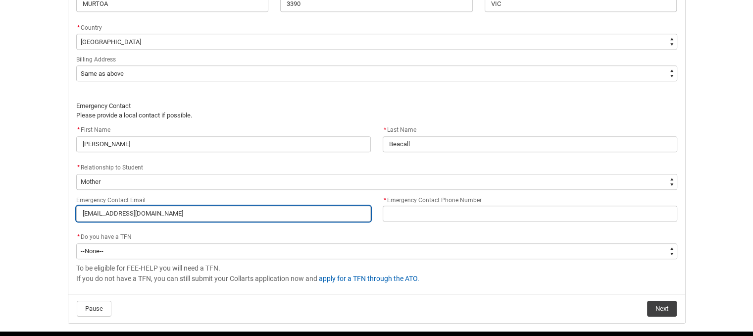
type input "[EMAIL_ADDRESS][DOMAIN_NAME]"
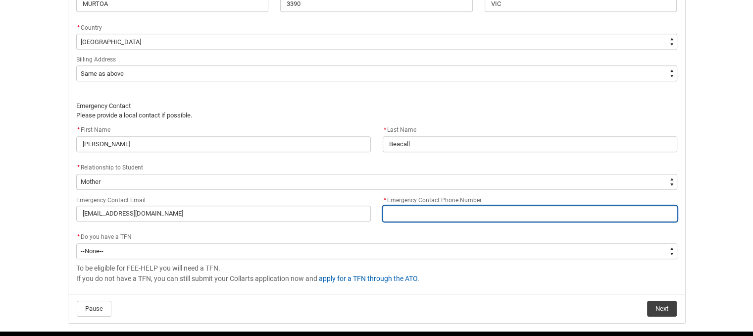
type lightning-primitive-input-simple "0"
type input "0"
type lightning-primitive-input-simple "04"
type input "04"
type lightning-primitive-input-simple "041"
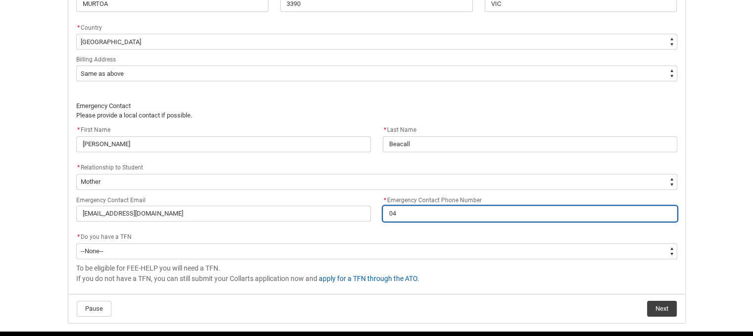
type input "041"
type lightning-primitive-input-simple "0419"
type input "0419"
type lightning-primitive-input-simple "04193"
type input "04193"
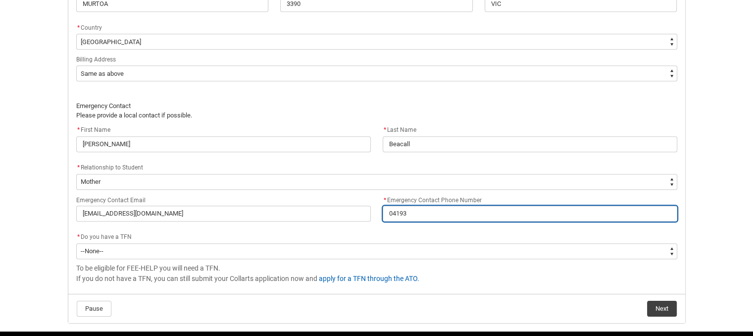
type lightning-primitive-input-simple "041930"
type input "041930"
type lightning-primitive-input-simple "0419301"
type input "0419301"
type lightning-primitive-input-simple "04193018"
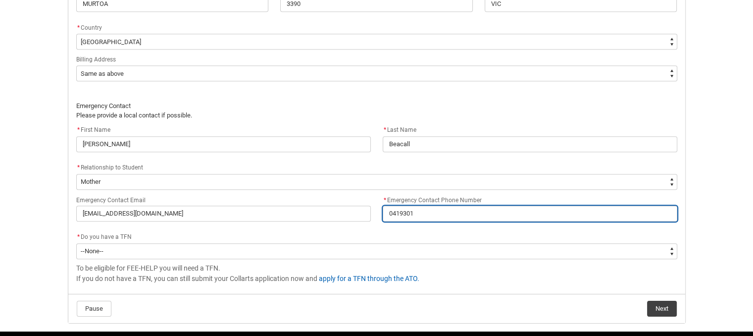
type input "04193018"
type lightning-primitive-input-simple "041930181"
type input "041930181"
type lightning-primitive-input-simple "0419301811"
type input "0419301811"
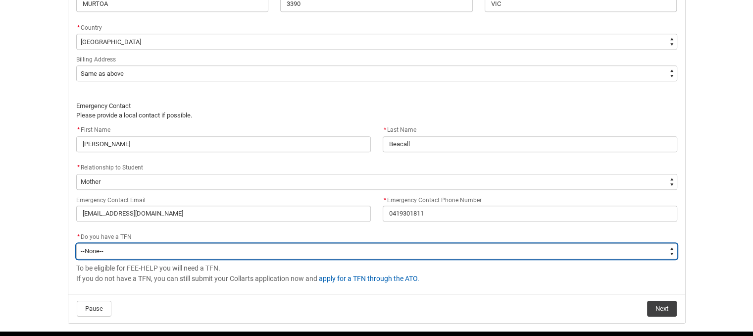
type lightning-select "Choice_Yes"
select select "Choice_Yes"
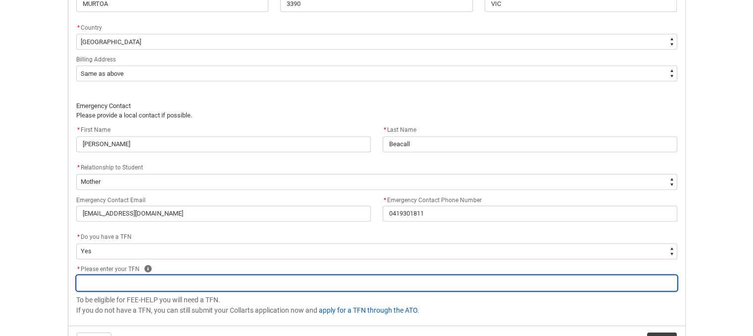
type lightning-primitive-input-simple "6"
type input "6"
type lightning-primitive-input-simple "60"
type input "60"
type lightning-primitive-input-simple "600"
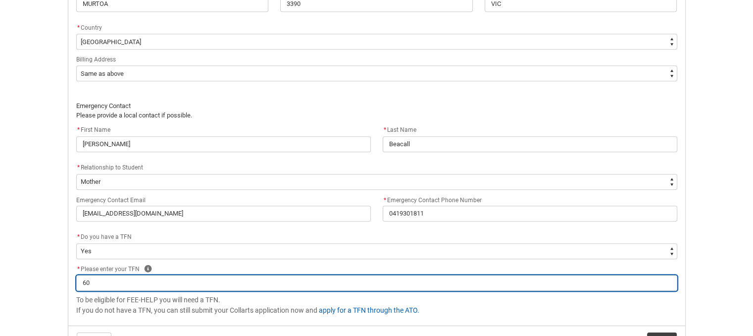
type input "600"
type lightning-primitive-input-simple "6000"
type input "6000"
type lightning-primitive-input-simple "60005"
type input "60005"
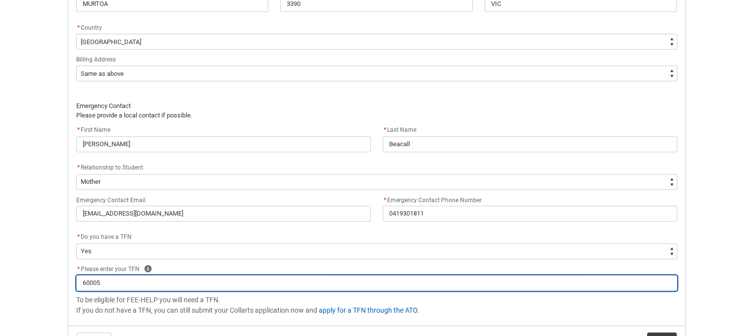
type lightning-primitive-input-simple "600055"
type input "600055"
type lightning-primitive-input-simple "6000555"
type input "6000555"
type lightning-primitive-input-simple "60005558"
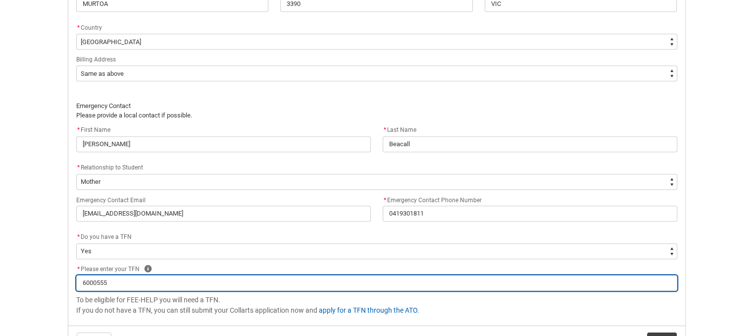
type input "60005558"
type lightning-primitive-input-simple "600055588"
type input "600055588"
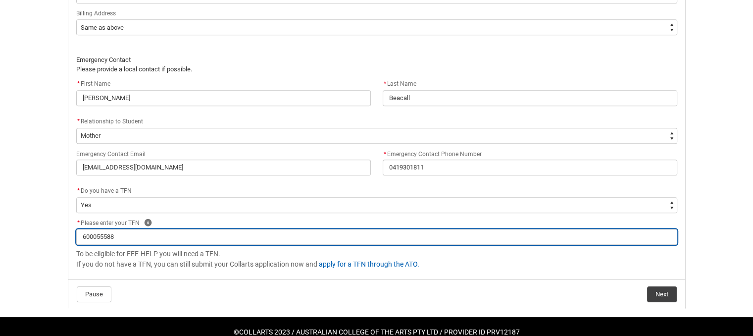
scroll to position [759, 0]
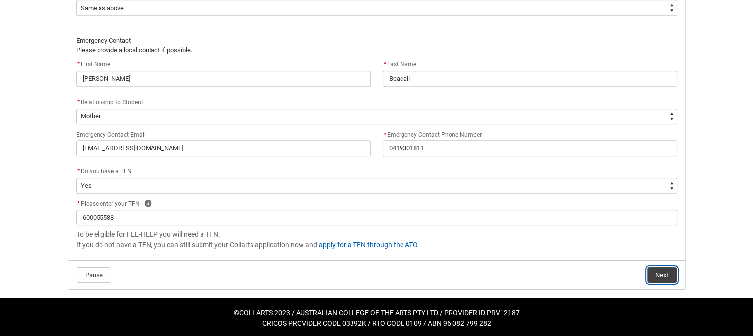
click at [664, 278] on button "Next" at bounding box center [662, 275] width 30 height 16
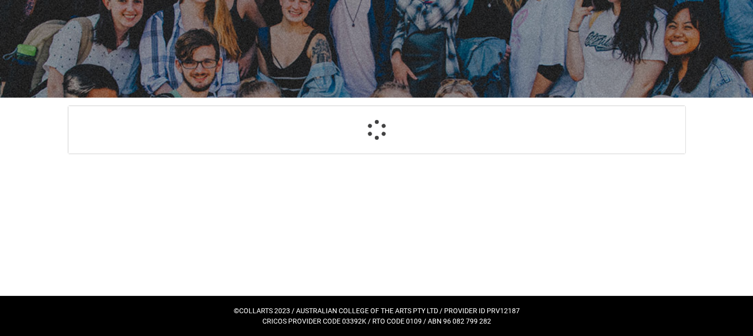
scroll to position [105, 0]
select select "Payment_Type_FEE_HELP"
select select "Study_Mode_FullTime"
select select "StudyMethod_OnCampus"
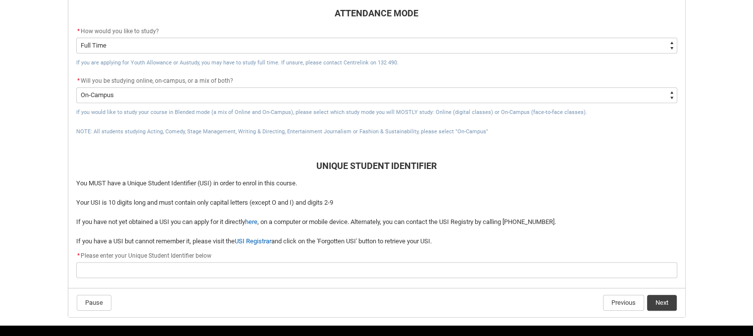
scroll to position [427, 0]
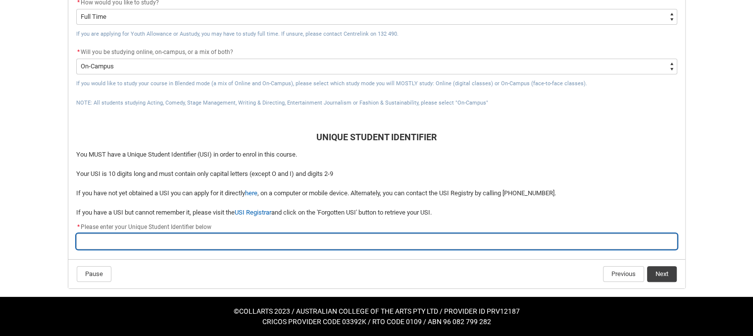
click at [298, 239] on input "REDU_Acceptance_Declaration flow" at bounding box center [376, 241] width 601 height 16
type lightning-primitive-input-simple "2Z4MHFGK96"
type input "2Z4MHFGK96"
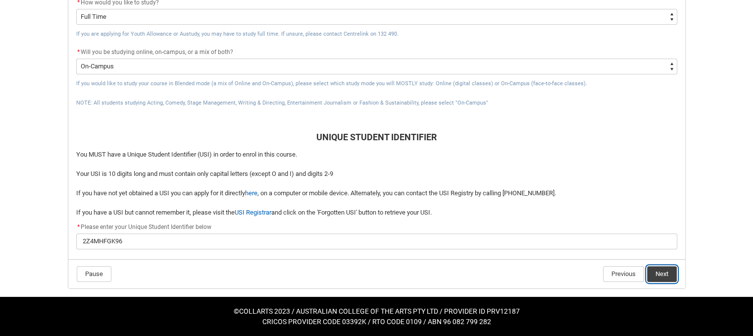
click at [664, 270] on button "Next" at bounding box center [662, 274] width 30 height 16
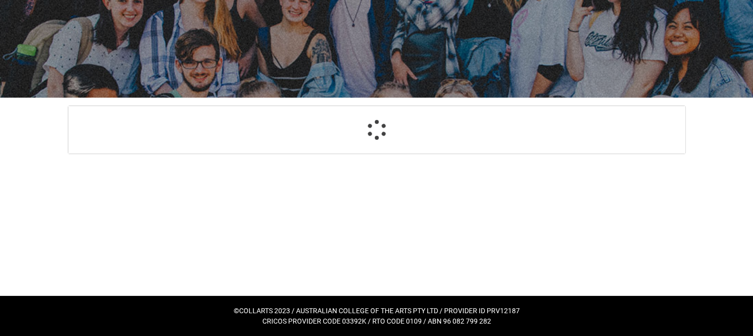
scroll to position [105, 0]
select select "CitizenshipStatus_Options.1"
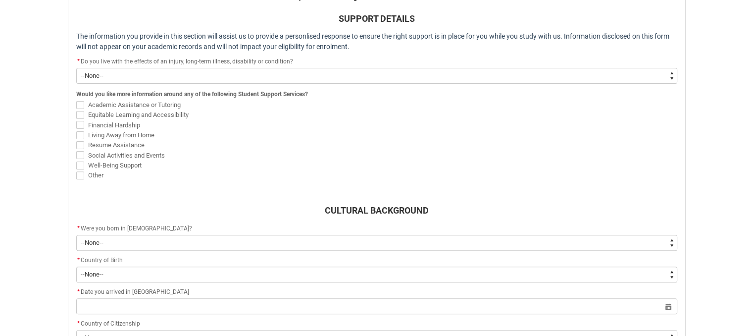
scroll to position [303, 0]
click at [163, 82] on select "--None-- Yes No" at bounding box center [376, 76] width 601 height 16
type lightning-select "Choice_Yes"
click at [76, 68] on select "--None-- Yes No" at bounding box center [376, 76] width 601 height 16
select select "Choice_Yes"
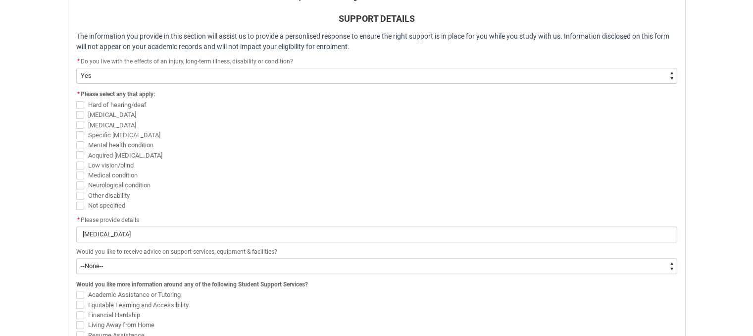
click at [80, 115] on span "REDU_Acceptance_Declaration flow" at bounding box center [80, 115] width 8 height 8
click at [76, 109] on input "[MEDICAL_DATA]" at bounding box center [76, 109] width 0 height 0
checkbox input "true"
click at [79, 123] on span "REDU_Acceptance_Declaration flow" at bounding box center [80, 125] width 8 height 8
click at [76, 120] on input "[MEDICAL_DATA]" at bounding box center [76, 119] width 0 height 0
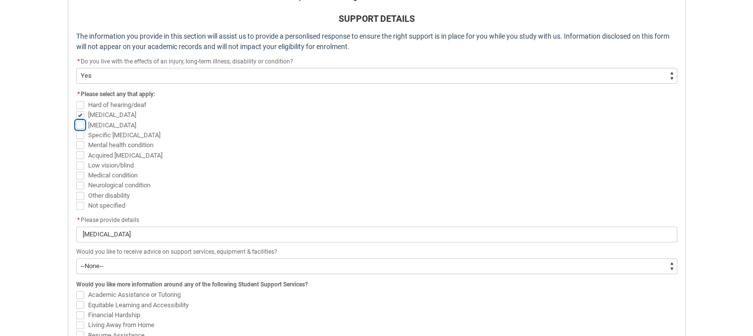
checkbox input "true"
click at [83, 172] on span "REDU_Acceptance_Declaration flow" at bounding box center [80, 175] width 8 height 8
click at [76, 170] on input "Medical condition" at bounding box center [76, 169] width 0 height 0
checkbox input "true"
click at [81, 183] on span "REDU_Acceptance_Declaration flow" at bounding box center [80, 185] width 8 height 8
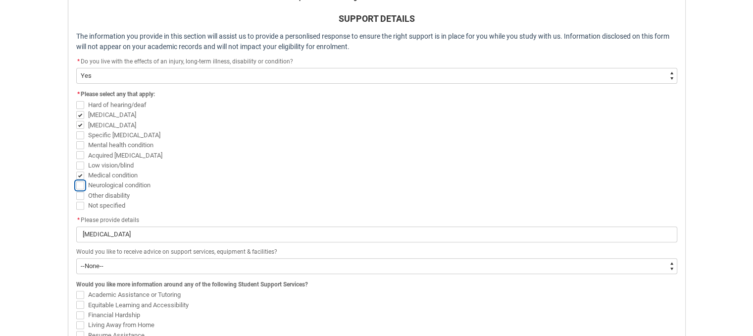
click at [76, 180] on input "Neurological condition" at bounding box center [76, 180] width 0 height 0
checkbox input "true"
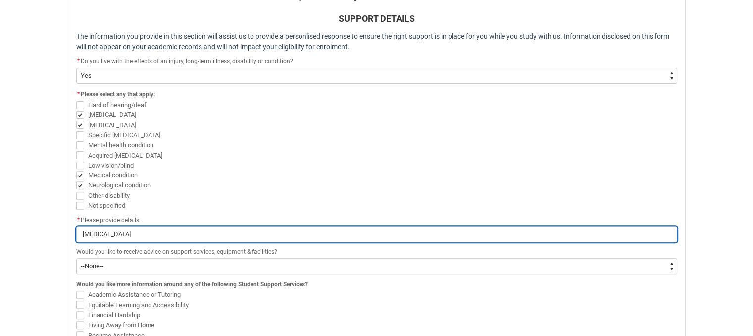
click at [142, 229] on input "[MEDICAL_DATA]" at bounding box center [376, 234] width 601 height 16
type lightning-primitive-input-simple "[MEDICAL_DATA],"
type input "[MEDICAL_DATA],"
type lightning-primitive-input-simple "[MEDICAL_DATA],"
type input "[MEDICAL_DATA],"
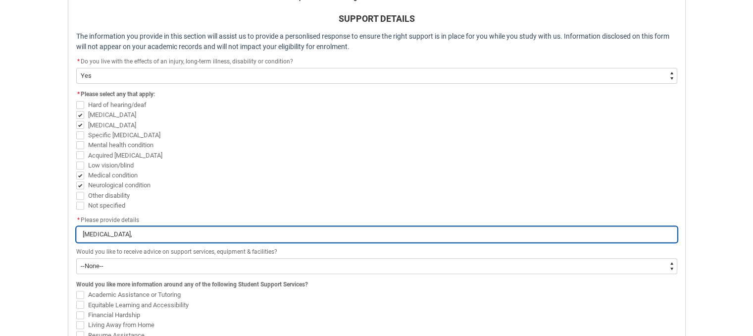
type lightning-primitive-input-simple "[MEDICAL_DATA], A"
type input "[MEDICAL_DATA], A"
type lightning-primitive-input-simple "[MEDICAL_DATA], Au"
type input "[MEDICAL_DATA], Au"
type lightning-primitive-input-simple "[MEDICAL_DATA], Aut"
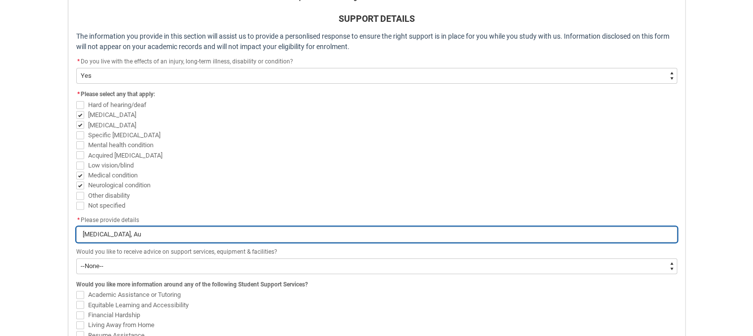
type input "[MEDICAL_DATA], Aut"
type lightning-primitive-input-simple "[MEDICAL_DATA], [PERSON_NAME]"
type input "[MEDICAL_DATA], [PERSON_NAME]"
type lightning-primitive-input-simple "[MEDICAL_DATA], Autis"
type input "[MEDICAL_DATA], Autis"
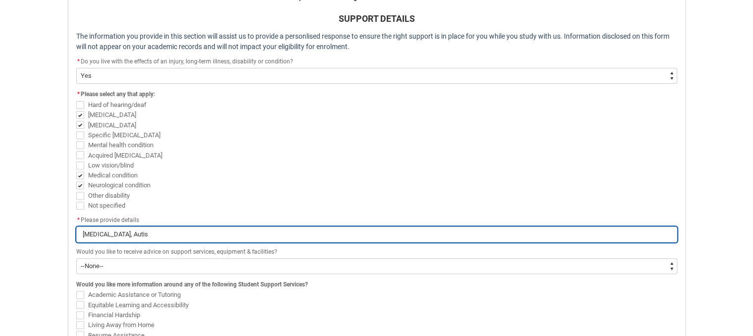
type lightning-primitive-input-simple "[MEDICAL_DATA], [MEDICAL_DATA]"
type input "[MEDICAL_DATA], [MEDICAL_DATA]"
type lightning-primitive-input-simple "[MEDICAL_DATA], [MEDICAL_DATA],"
type input "[MEDICAL_DATA], [MEDICAL_DATA],"
type lightning-primitive-input-simple "[MEDICAL_DATA], [MEDICAL_DATA],"
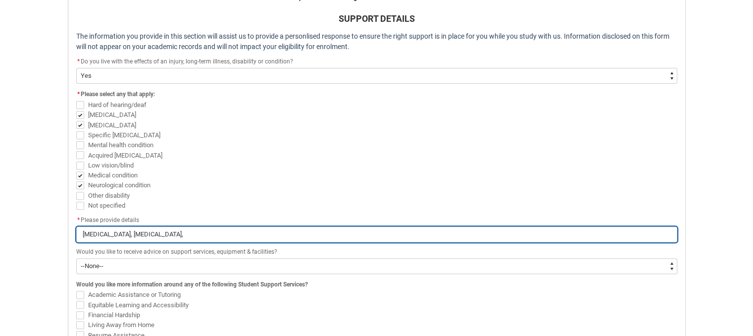
type input "[MEDICAL_DATA], [MEDICAL_DATA],"
type lightning-primitive-input-simple "[MEDICAL_DATA], [MEDICAL_DATA], N"
type input "[MEDICAL_DATA], [MEDICAL_DATA], N"
type lightning-primitive-input-simple "[MEDICAL_DATA], [MEDICAL_DATA], Ne"
type input "[MEDICAL_DATA], [MEDICAL_DATA], Ne"
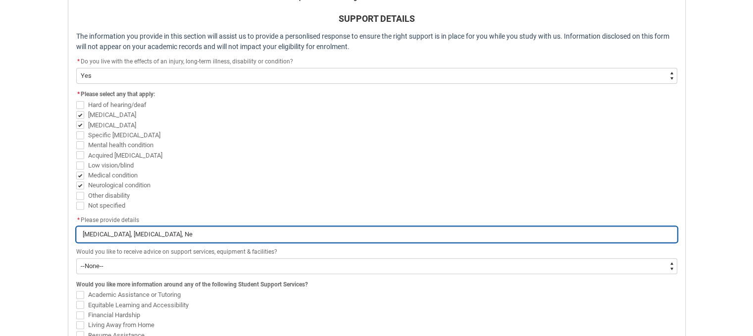
type lightning-primitive-input-simple "[MEDICAL_DATA], [MEDICAL_DATA], Neu"
type input "[MEDICAL_DATA], [MEDICAL_DATA], Neu"
type lightning-primitive-input-simple "[MEDICAL_DATA], [MEDICAL_DATA], Neur"
type input "[MEDICAL_DATA], [MEDICAL_DATA], Neur"
type lightning-primitive-input-simple "[MEDICAL_DATA], [MEDICAL_DATA], Neuro"
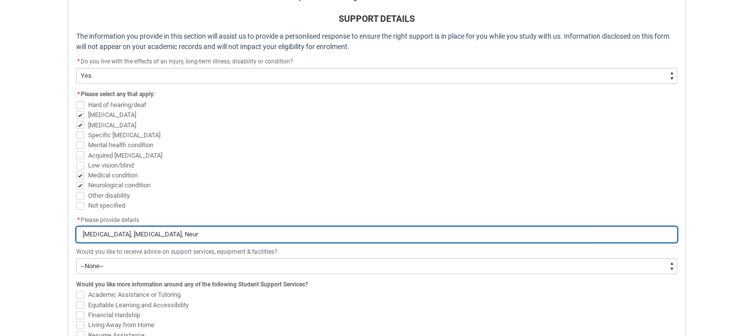
type input "[MEDICAL_DATA], [MEDICAL_DATA], Neuro"
type lightning-primitive-input-simple "[MEDICAL_DATA], [MEDICAL_DATA], Neurop"
type input "[MEDICAL_DATA], [MEDICAL_DATA], Neurop"
type lightning-primitive-input-simple "[MEDICAL_DATA], [MEDICAL_DATA], Neuropa"
type input "[MEDICAL_DATA], [MEDICAL_DATA], Neuropa"
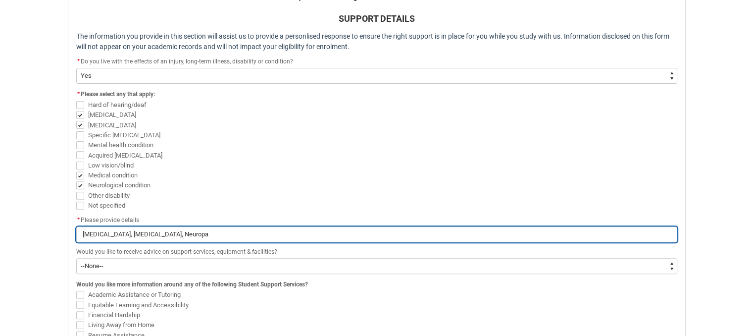
type lightning-primitive-input-simple "[MEDICAL_DATA], [MEDICAL_DATA], Neuropat"
type input "[MEDICAL_DATA], [MEDICAL_DATA], Neuropat"
type lightning-primitive-input-simple "[MEDICAL_DATA], [MEDICAL_DATA], Neuropath"
type input "[MEDICAL_DATA], [MEDICAL_DATA], Neuropath"
type lightning-primitive-input-simple "[MEDICAL_DATA], [MEDICAL_DATA], [MEDICAL_DATA]"
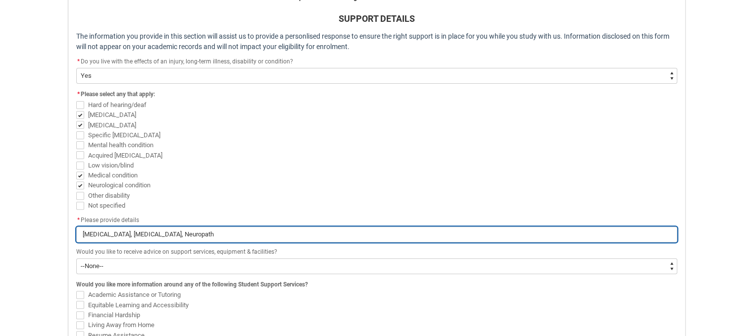
type input "[MEDICAL_DATA], [MEDICAL_DATA], [MEDICAL_DATA]"
type lightning-primitive-input-simple "[MEDICAL_DATA], [MEDICAL_DATA], [MEDICAL_DATA]"
type input "[MEDICAL_DATA], [MEDICAL_DATA], [MEDICAL_DATA]"
type lightning-primitive-input-simple "[MEDICAL_DATA], [MEDICAL_DATA], [MEDICAL_DATA] i"
type input "[MEDICAL_DATA], [MEDICAL_DATA], [MEDICAL_DATA] i"
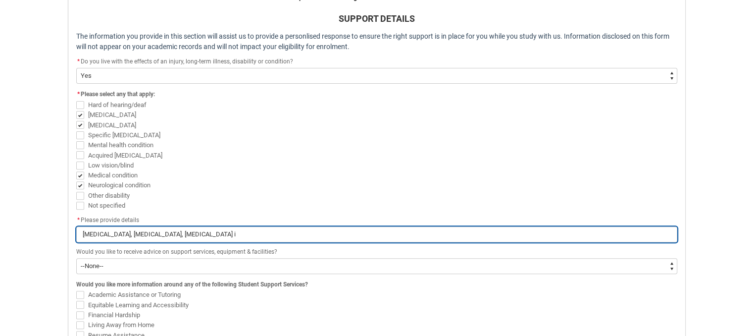
type lightning-primitive-input-simple "[MEDICAL_DATA], [MEDICAL_DATA], [MEDICAL_DATA] in"
type input "[MEDICAL_DATA], [MEDICAL_DATA], [MEDICAL_DATA] in"
type lightning-primitive-input-simple "[MEDICAL_DATA], [MEDICAL_DATA], [MEDICAL_DATA] in"
type input "[MEDICAL_DATA], [MEDICAL_DATA], [MEDICAL_DATA] in"
type lightning-primitive-input-simple "[MEDICAL_DATA], [MEDICAL_DATA], [MEDICAL_DATA] in f"
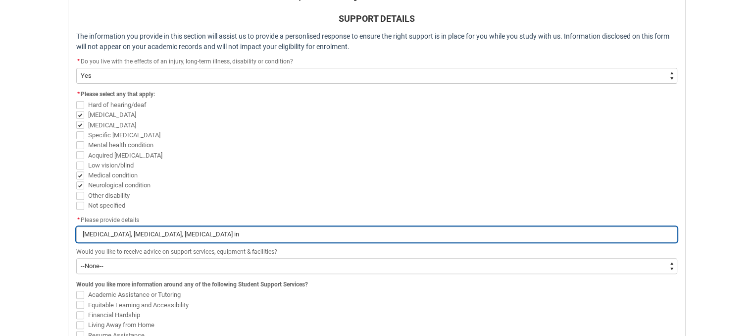
type input "[MEDICAL_DATA], [MEDICAL_DATA], [MEDICAL_DATA] in f"
type lightning-primitive-input-simple "[MEDICAL_DATA], [MEDICAL_DATA], [MEDICAL_DATA] in fe"
type input "[MEDICAL_DATA], [MEDICAL_DATA], [MEDICAL_DATA] in fe"
type lightning-primitive-input-simple "[MEDICAL_DATA], [MEDICAL_DATA], [MEDICAL_DATA] in fee"
type input "[MEDICAL_DATA], [MEDICAL_DATA], [MEDICAL_DATA] in fee"
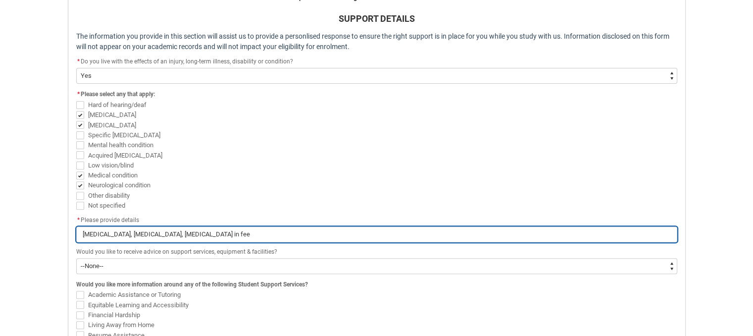
type lightning-primitive-input-simple "[MEDICAL_DATA], [MEDICAL_DATA], [MEDICAL_DATA] in feet"
type input "[MEDICAL_DATA], [MEDICAL_DATA], [MEDICAL_DATA] in feet"
click at [158, 232] on input "[MEDICAL_DATA], [MEDICAL_DATA], [MEDICAL_DATA] in feet," at bounding box center [376, 234] width 601 height 16
click at [279, 233] on input "[MEDICAL_DATA], [MEDICAL_DATA], [MEDICAL_DATA] in feet," at bounding box center [376, 234] width 601 height 16
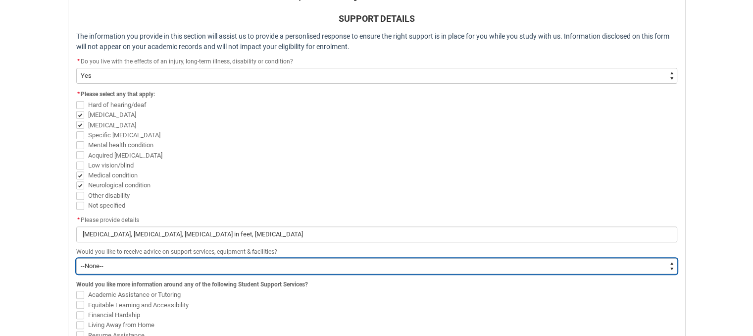
click at [101, 268] on select "--None-- Yes No" at bounding box center [376, 266] width 601 height 16
click at [76, 258] on select "--None-- Yes No" at bounding box center [376, 266] width 601 height 16
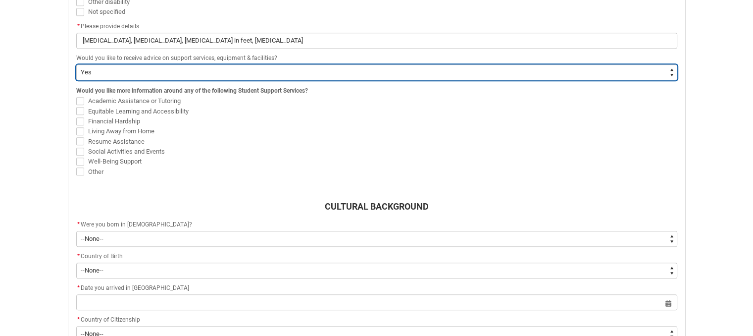
scroll to position [501, 0]
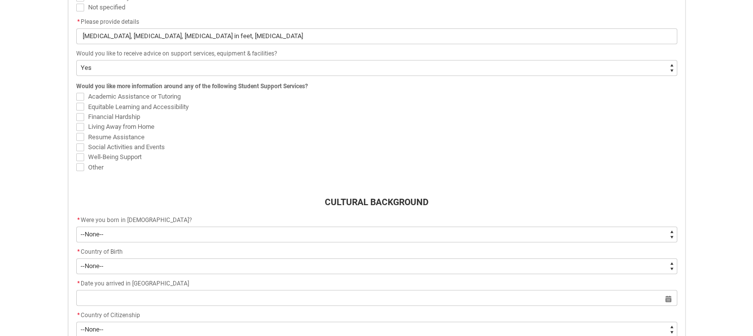
click at [81, 93] on span "REDU_Acceptance_Declaration flow" at bounding box center [80, 97] width 8 height 8
click at [76, 92] on input "Academic Assistance or Tutoring" at bounding box center [76, 91] width 0 height 0
click at [81, 103] on span "REDU_Acceptance_Declaration flow" at bounding box center [80, 107] width 8 height 8
click at [76, 102] on input "Equitable Learning and Accessibility" at bounding box center [76, 101] width 0 height 0
click at [82, 123] on span "REDU_Acceptance_Declaration flow" at bounding box center [80, 127] width 8 height 8
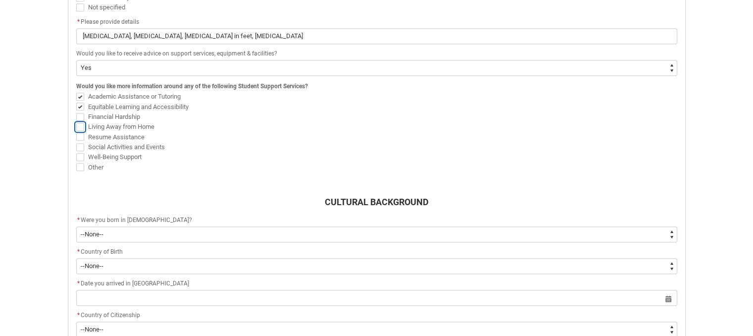
click at [76, 121] on input "Living Away from Home" at bounding box center [76, 121] width 0 height 0
click at [82, 143] on span "REDU_Acceptance_Declaration flow" at bounding box center [80, 147] width 8 height 8
click at [76, 142] on input "Social Activities and Events" at bounding box center [76, 141] width 0 height 0
click at [82, 153] on span "REDU_Acceptance_Declaration flow" at bounding box center [80, 157] width 8 height 8
click at [76, 151] on input "Well-Being Support" at bounding box center [76, 151] width 0 height 0
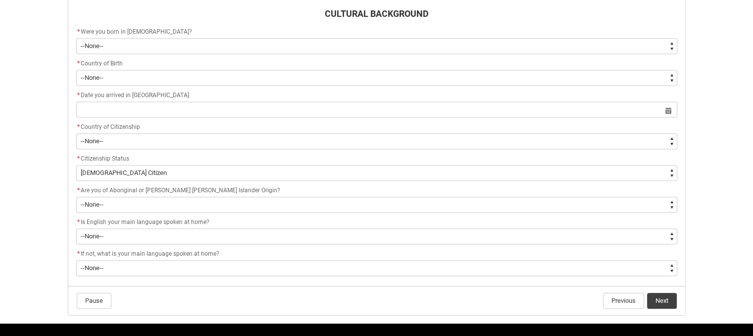
scroll to position [699, 0]
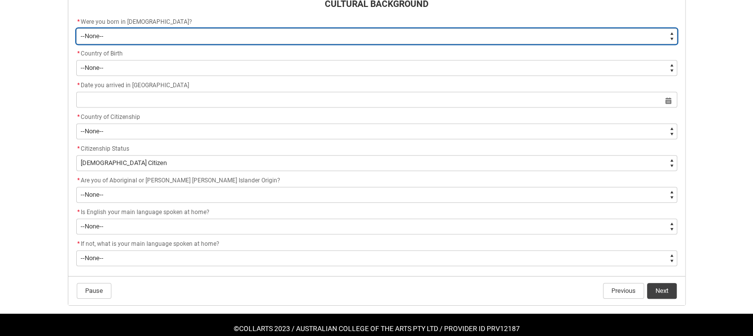
drag, startPoint x: 175, startPoint y: 28, endPoint x: 175, endPoint y: 33, distance: 5.0
click at [175, 29] on select "--None-- Born in [DEMOGRAPHIC_DATA] Born outside [DEMOGRAPHIC_DATA]" at bounding box center [376, 36] width 601 height 16
click at [76, 44] on select "--None-- Born in [DEMOGRAPHIC_DATA] Born outside [DEMOGRAPHIC_DATA]" at bounding box center [376, 36] width 601 height 16
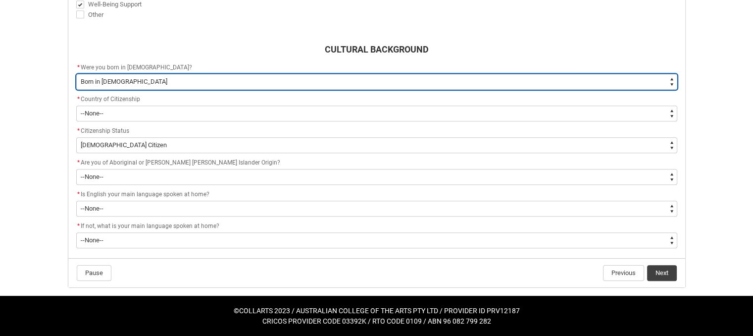
scroll to position [650, 0]
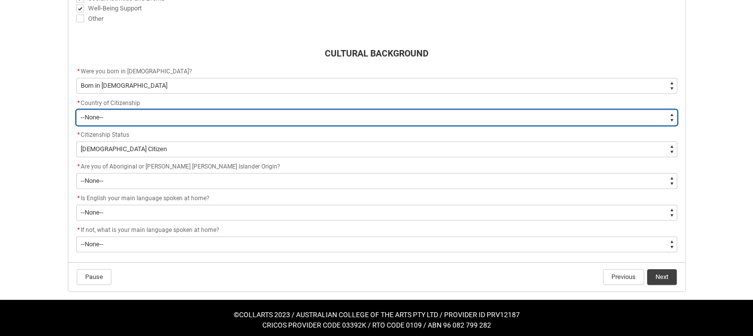
click at [186, 114] on select "--[GEOGRAPHIC_DATA]-- [GEOGRAPHIC_DATA] [GEOGRAPHIC_DATA] [GEOGRAPHIC_DATA] [GE…" at bounding box center [376, 117] width 601 height 16
click at [76, 125] on select "--[GEOGRAPHIC_DATA]-- [GEOGRAPHIC_DATA] [GEOGRAPHIC_DATA] [GEOGRAPHIC_DATA] [GE…" at bounding box center [376, 117] width 601 height 16
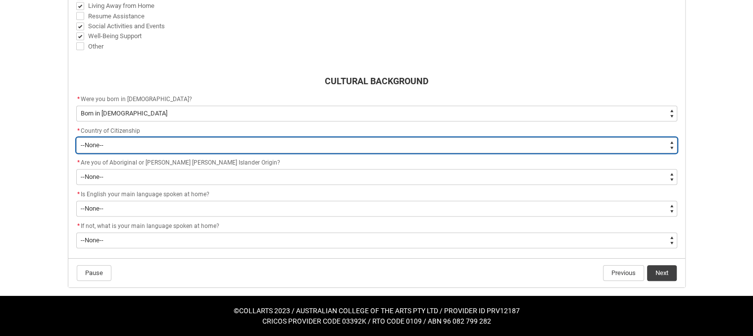
scroll to position [618, 0]
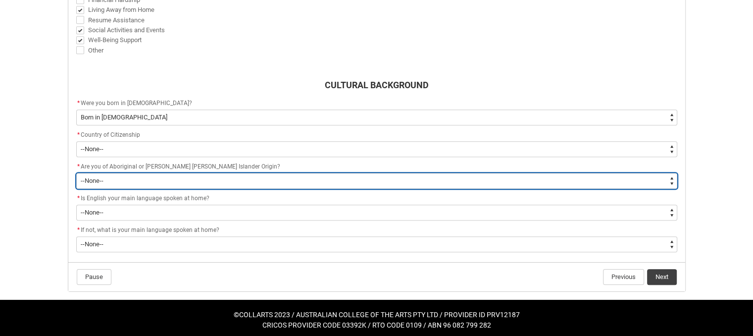
click at [162, 174] on select "--None-- Non indigenous – neither [DEMOGRAPHIC_DATA] nor [PERSON_NAME] [PERSON_…" at bounding box center [376, 181] width 601 height 16
click at [76, 173] on select "--None-- Non indigenous – neither [DEMOGRAPHIC_DATA] nor [PERSON_NAME] [PERSON_…" at bounding box center [376, 181] width 601 height 16
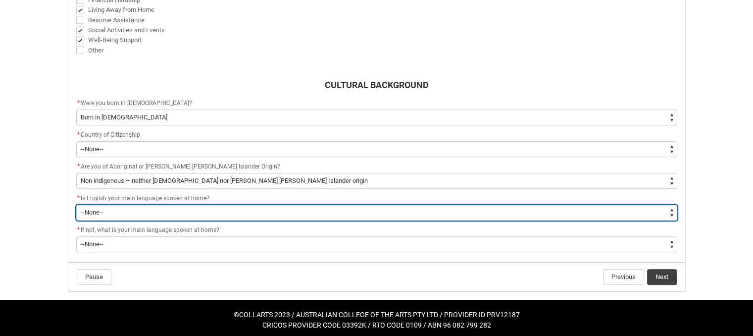
click at [156, 207] on select "--None-- Student/Applicant/Staff speaks only English at permanent home residenc…" at bounding box center [376, 213] width 601 height 16
click at [76, 205] on select "--None-- Student/Applicant/Staff speaks only English at permanent home residenc…" at bounding box center [376, 213] width 601 height 16
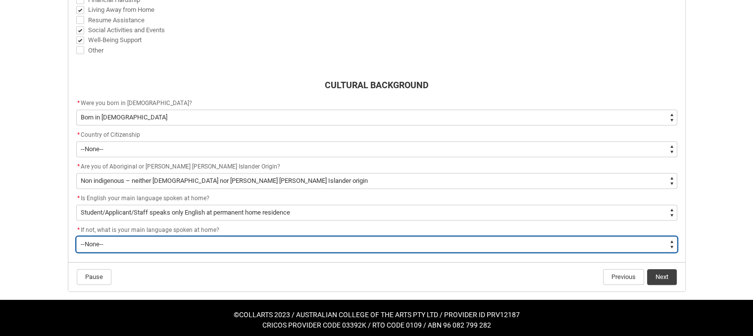
click at [151, 238] on select "--None-- 1101 Gaelic ([GEOGRAPHIC_DATA]) 1102 Irish 1103 Welsh 1199 Celtic, nec…" at bounding box center [376, 244] width 601 height 16
click at [76, 236] on select "--None-- 1101 Gaelic ([GEOGRAPHIC_DATA]) 1102 Irish 1103 Welsh 1199 Celtic, nec…" at bounding box center [376, 244] width 601 height 16
click at [119, 241] on select "--None-- 1101 Gaelic ([GEOGRAPHIC_DATA]) 1102 Irish 1103 Welsh 1199 Celtic, nec…" at bounding box center [376, 244] width 601 height 16
click at [76, 236] on select "--None-- 1101 Gaelic ([GEOGRAPHIC_DATA]) 1102 Irish 1103 Welsh 1199 Celtic, nec…" at bounding box center [376, 244] width 601 height 16
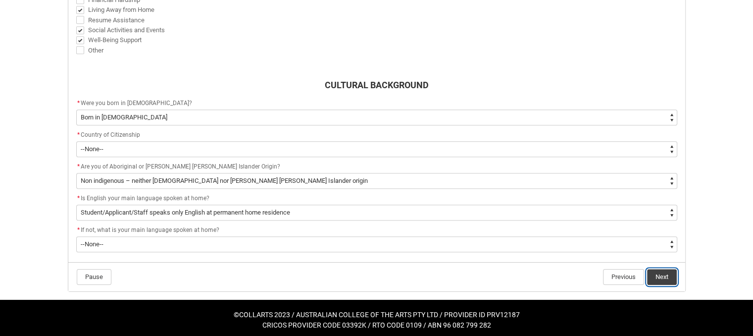
click at [668, 270] on button "Next" at bounding box center [662, 277] width 30 height 16
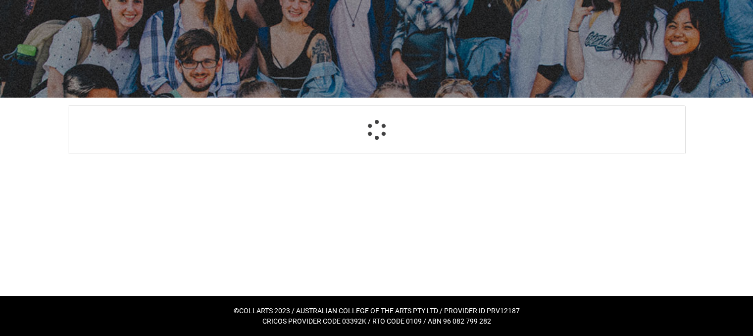
scroll to position [628, 0]
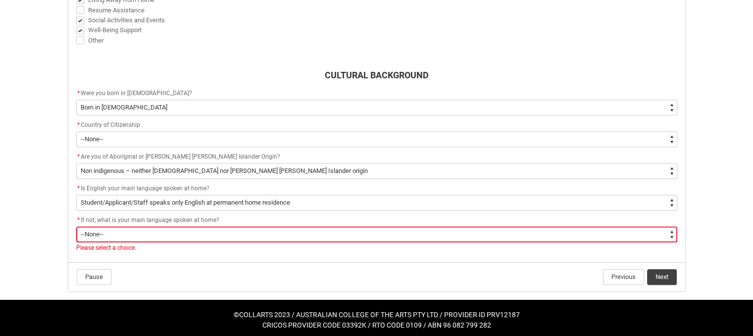
click at [303, 229] on select "--None-- 1101 Gaelic ([GEOGRAPHIC_DATA]) 1102 Irish 1103 Welsh 1199 Celtic, nec…" at bounding box center [376, 234] width 601 height 16
click at [210, 238] on select "--None-- 1101 Gaelic ([GEOGRAPHIC_DATA]) 1102 Irish 1103 Welsh 1199 Celtic, nec…" at bounding box center [376, 234] width 601 height 16
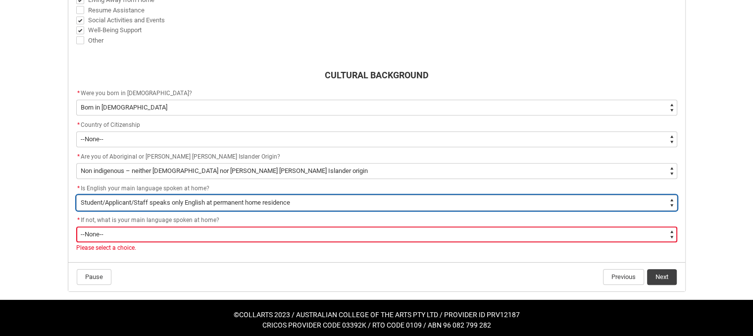
click at [206, 201] on select "--None-- Student/Applicant/Staff speaks only English at permanent home residenc…" at bounding box center [376, 203] width 601 height 16
click at [76, 195] on select "--None-- Student/Applicant/Staff speaks only English at permanent home residenc…" at bounding box center [376, 203] width 601 height 16
click at [175, 200] on select "--None-- Student/Applicant/Staff speaks only English at permanent home residenc…" at bounding box center [376, 203] width 601 height 16
click at [76, 195] on select "--None-- Student/Applicant/Staff speaks only English at permanent home residenc…" at bounding box center [376, 203] width 601 height 16
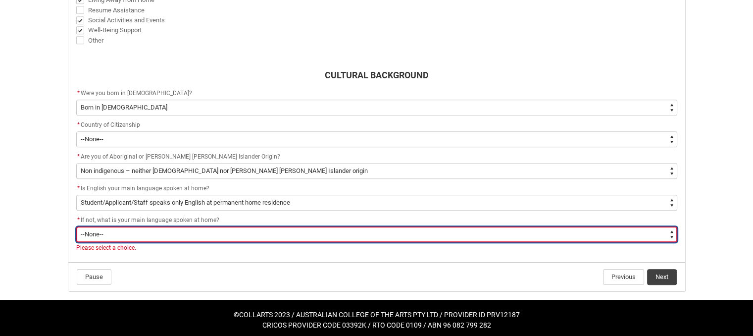
click at [148, 235] on select "--None-- 1101 Gaelic ([GEOGRAPHIC_DATA]) 1102 Irish 1103 Welsh 1199 Celtic, nec…" at bounding box center [376, 234] width 601 height 16
click at [76, 226] on select "--None-- 1101 Gaelic ([GEOGRAPHIC_DATA]) 1102 Irish 1103 Welsh 1199 Celtic, nec…" at bounding box center [376, 234] width 601 height 16
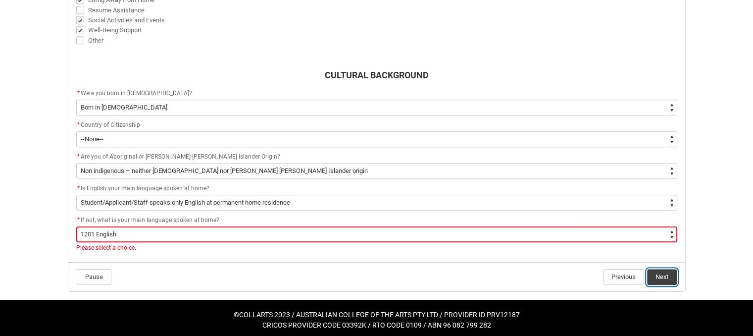
click at [668, 271] on button "Next" at bounding box center [662, 277] width 30 height 16
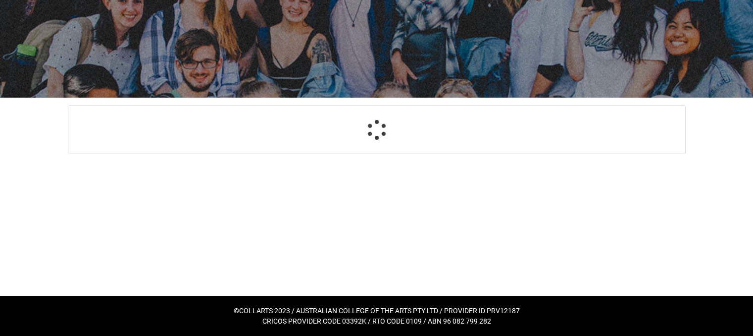
scroll to position [105, 0]
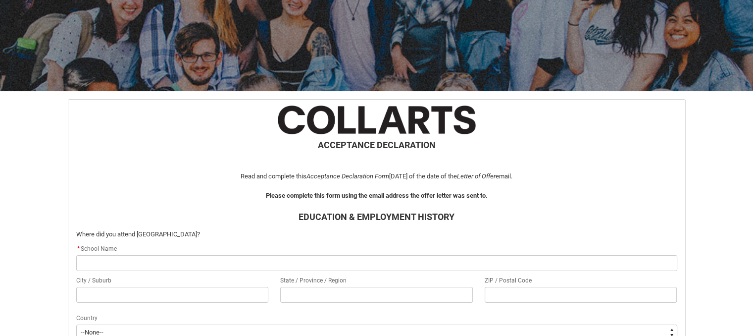
click at [243, 265] on input "REDU_Acceptance_Declaration flow" at bounding box center [376, 263] width 601 height 16
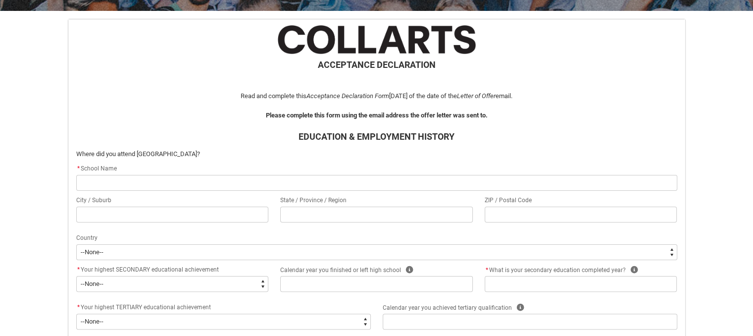
scroll to position [254, 0]
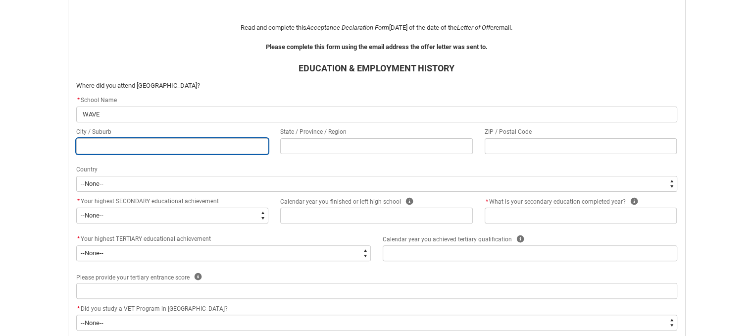
click at [127, 145] on input "REDU_Acceptance_Declaration flow" at bounding box center [172, 146] width 193 height 16
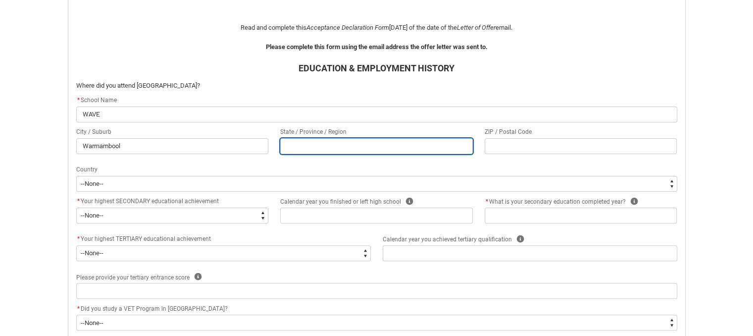
click at [361, 143] on input "REDU_Acceptance_Declaration flow" at bounding box center [376, 146] width 193 height 16
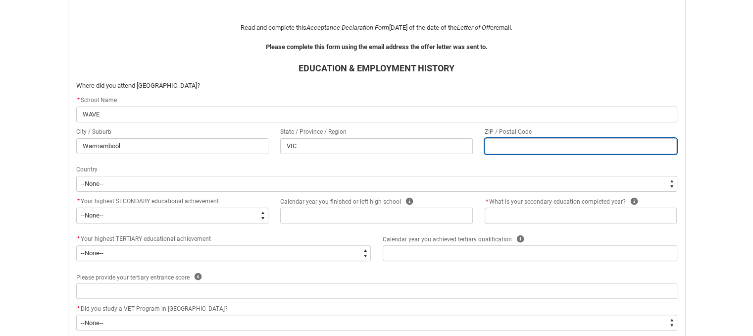
click at [507, 144] on input "REDU_Acceptance_Declaration flow" at bounding box center [581, 146] width 193 height 16
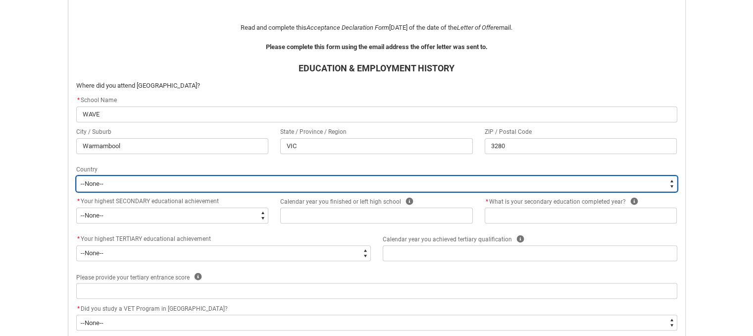
click at [139, 181] on select "--[GEOGRAPHIC_DATA]-- [GEOGRAPHIC_DATA] [GEOGRAPHIC_DATA] [GEOGRAPHIC_DATA] [GE…" at bounding box center [376, 184] width 601 height 16
click at [76, 176] on select "--[GEOGRAPHIC_DATA]-- [GEOGRAPHIC_DATA] [GEOGRAPHIC_DATA] [GEOGRAPHIC_DATA] [GE…" at bounding box center [376, 184] width 601 height 16
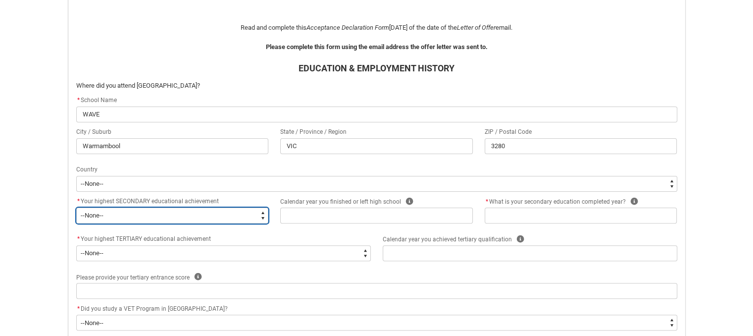
click at [108, 219] on select "--None-- Did not go to school Year 8 or below Year 9 or equivalent Completed Ye…" at bounding box center [172, 215] width 193 height 16
click at [76, 207] on select "--None-- Did not go to school Year 8 or below Year 9 or equivalent Completed Ye…" at bounding box center [172, 215] width 193 height 16
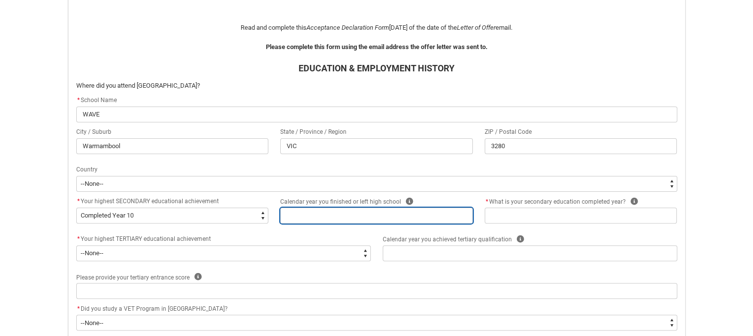
click at [303, 214] on input "REDU_Acceptance_Declaration flow" at bounding box center [376, 215] width 193 height 16
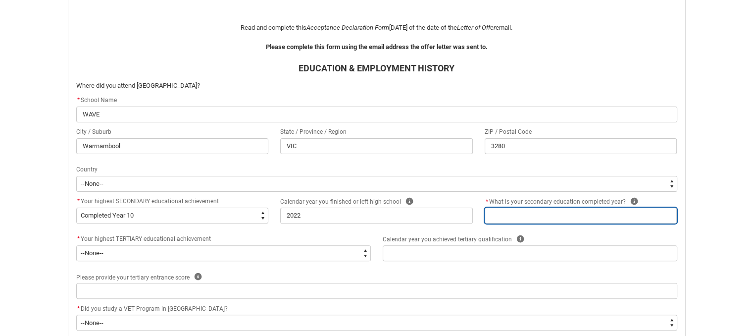
click at [541, 216] on input "REDU_Acceptance_Declaration flow" at bounding box center [581, 215] width 193 height 16
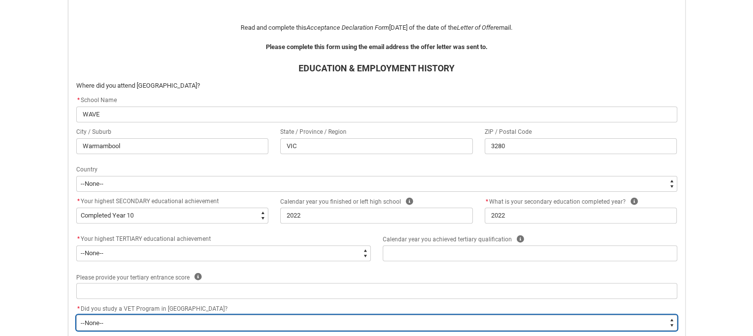
click at [214, 323] on select "--None-- Yes No" at bounding box center [376, 322] width 601 height 16
click at [76, 314] on select "--None-- Yes No" at bounding box center [376, 322] width 601 height 16
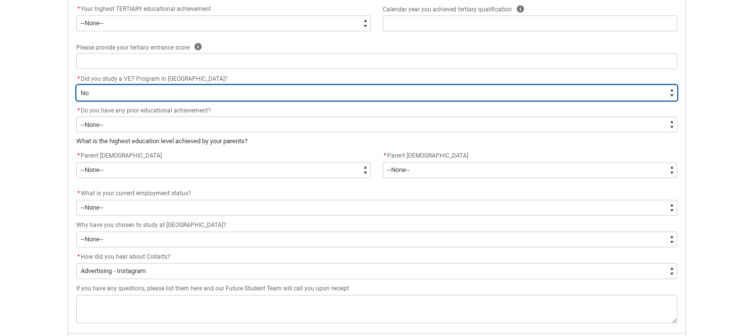
scroll to position [486, 0]
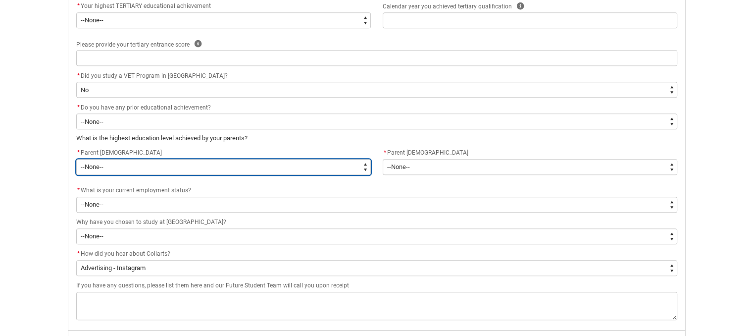
click at [96, 166] on select "--None-- Postgraduate qualification (e.g. Postgraduate Diploma, Master's, PhD) …" at bounding box center [223, 167] width 295 height 16
click at [76, 159] on select "--None-- Postgraduate qualification (e.g. Postgraduate Diploma, Master's, PhD) …" at bounding box center [223, 167] width 295 height 16
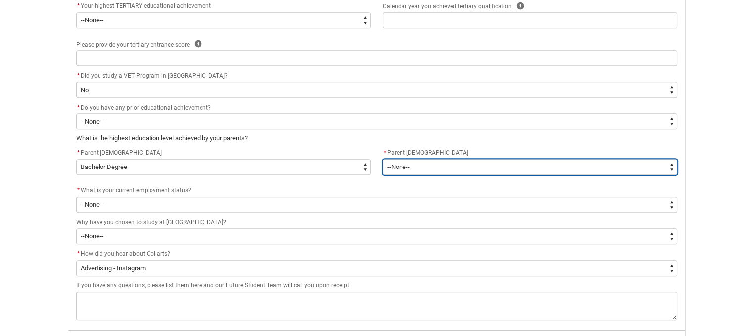
click at [410, 168] on select "--None-- Postgraduate qualification (e.g. Postgraduate Diploma, Master's, PhD) …" at bounding box center [530, 167] width 295 height 16
click at [383, 159] on select "--None-- Postgraduate qualification (e.g. Postgraduate Diploma, Master's, PhD) …" at bounding box center [530, 167] width 295 height 16
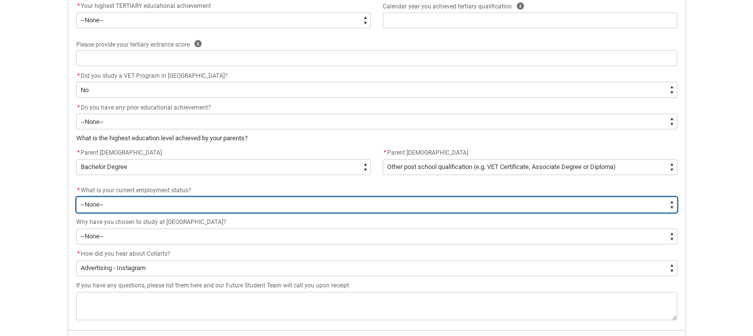
click at [120, 199] on select "--None-- [DEMOGRAPHIC_DATA] [DEMOGRAPHIC_DATA] [DEMOGRAPHIC_DATA] - not employi…" at bounding box center [376, 205] width 601 height 16
click at [76, 197] on select "--None-- [DEMOGRAPHIC_DATA] [DEMOGRAPHIC_DATA] [DEMOGRAPHIC_DATA] - not employi…" at bounding box center [376, 205] width 601 height 16
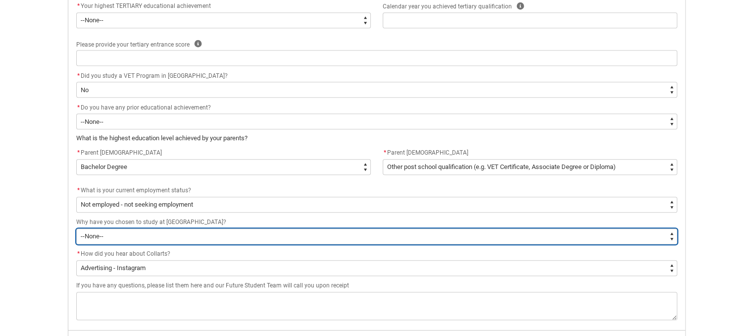
click at [170, 237] on select "--None-- To get a job To develop my existing business To start my own business …" at bounding box center [376, 236] width 601 height 16
click at [76, 228] on select "--None-- To get a job To develop my existing business To start my own business …" at bounding box center [376, 236] width 601 height 16
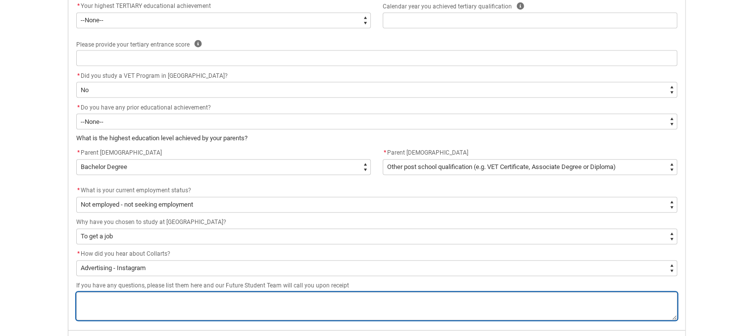
click at [156, 300] on textarea "REDU_Acceptance_Declaration flow" at bounding box center [376, 306] width 601 height 28
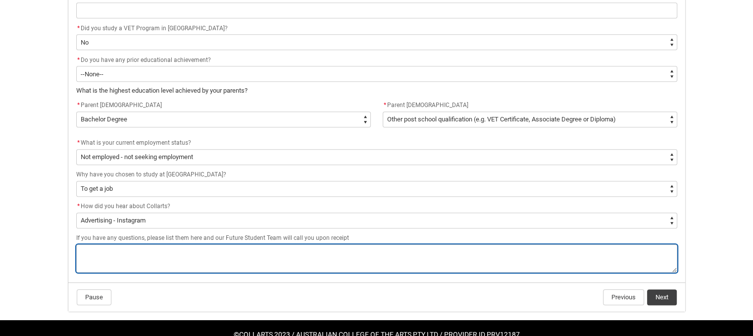
scroll to position [557, 0]
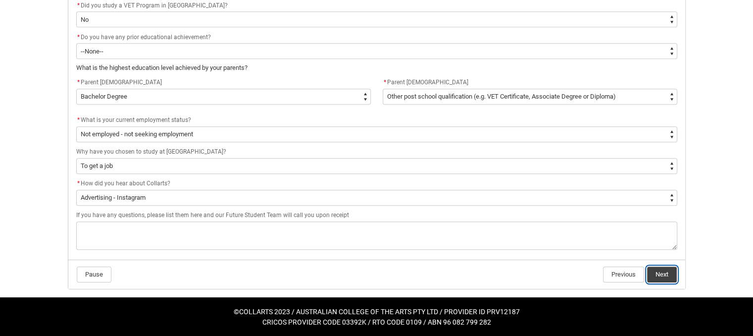
click at [656, 272] on button "Next" at bounding box center [662, 274] width 30 height 16
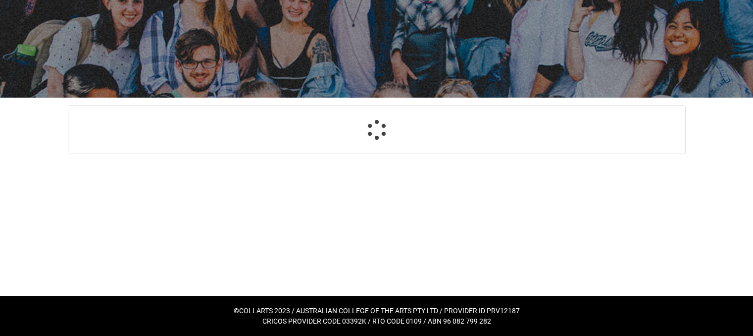
scroll to position [339, 0]
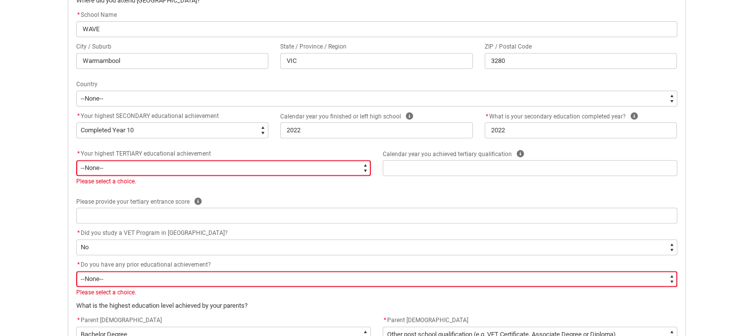
click at [211, 171] on select "--None-- A Complete Final Year of Secondary Education at School A Complete VET …" at bounding box center [223, 168] width 295 height 16
click at [76, 160] on select "--None-- A Complete Final Year of Secondary Education at School A Complete VET …" at bounding box center [223, 168] width 295 height 16
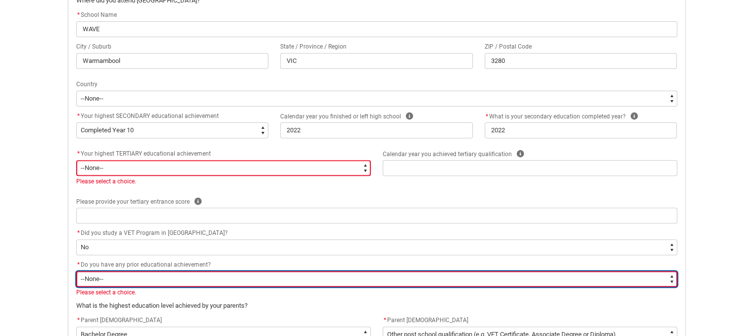
click at [149, 282] on select "--None-- Yes No" at bounding box center [376, 279] width 601 height 16
click at [76, 271] on select "--None-- Yes No" at bounding box center [376, 279] width 601 height 16
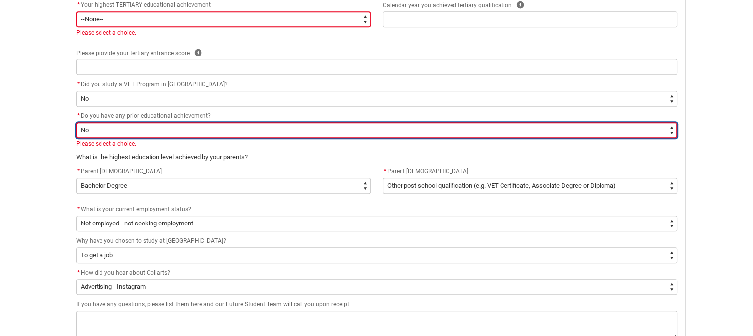
scroll to position [576, 0]
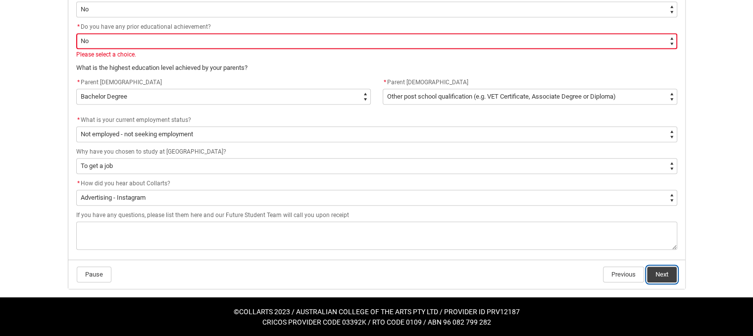
click at [664, 272] on button "Next" at bounding box center [662, 274] width 30 height 16
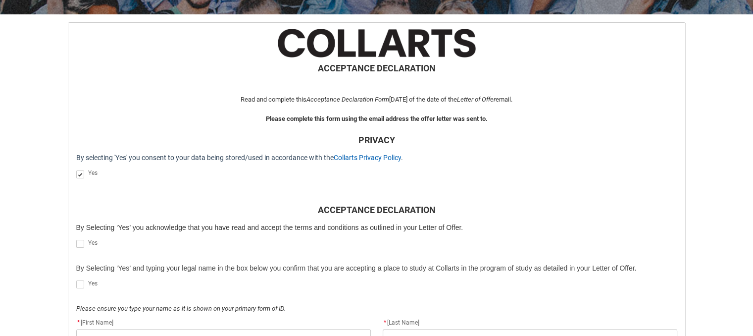
scroll to position [204, 0]
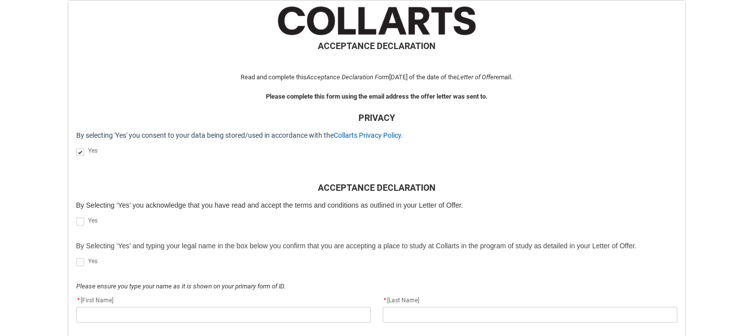
click at [80, 153] on span "REDU_Acceptance_Declaration flow" at bounding box center [80, 152] width 8 height 8
click at [76, 147] on input "REDU_Acceptance_Declaration flow" at bounding box center [76, 146] width 0 height 0
click at [80, 153] on span "REDU_Acceptance_Declaration flow" at bounding box center [80, 152] width 8 height 8
click at [76, 147] on input "REDU_Acceptance_Declaration flow" at bounding box center [76, 146] width 0 height 0
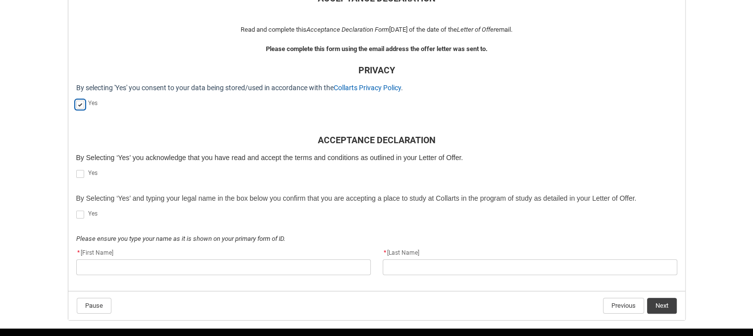
scroll to position [254, 0]
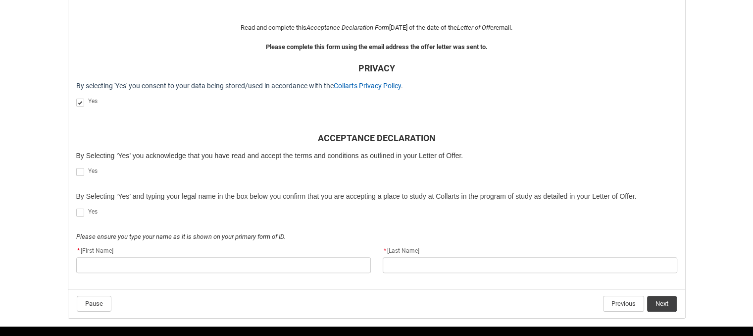
click at [78, 169] on span "REDU_Acceptance_Declaration flow" at bounding box center [80, 172] width 8 height 8
click at [76, 167] on input "REDU_Acceptance_Declaration flow" at bounding box center [76, 166] width 0 height 0
click at [81, 212] on span "REDU_Acceptance_Declaration flow" at bounding box center [80, 212] width 8 height 8
click at [76, 207] on input "REDU_Acceptance_Declaration flow" at bounding box center [76, 207] width 0 height 0
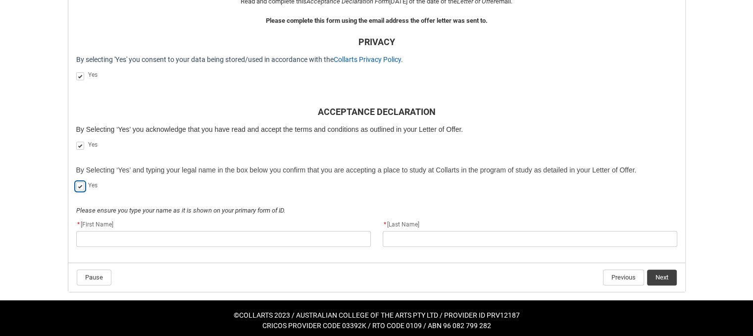
scroll to position [284, 0]
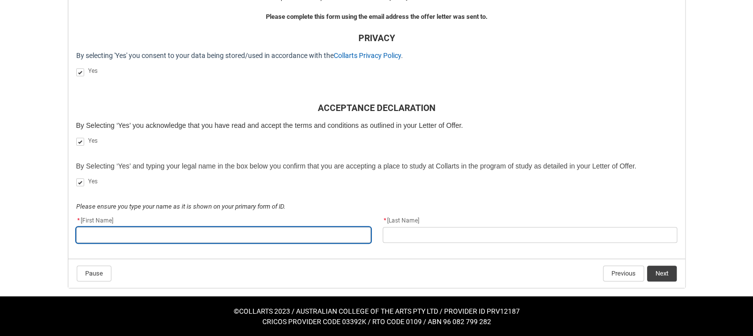
click at [161, 234] on input "REDU_Acceptance_Declaration flow" at bounding box center [223, 235] width 295 height 16
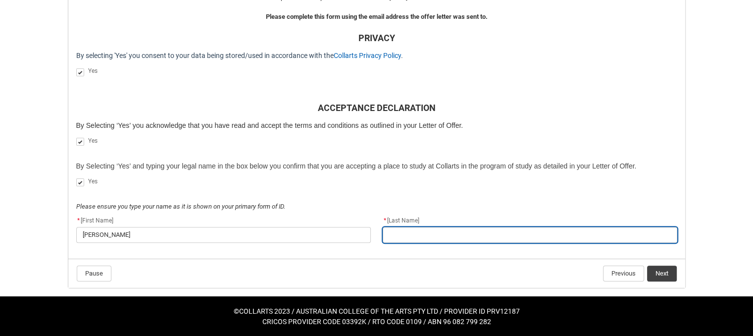
click at [449, 231] on input "REDU_Acceptance_Declaration flow" at bounding box center [530, 235] width 295 height 16
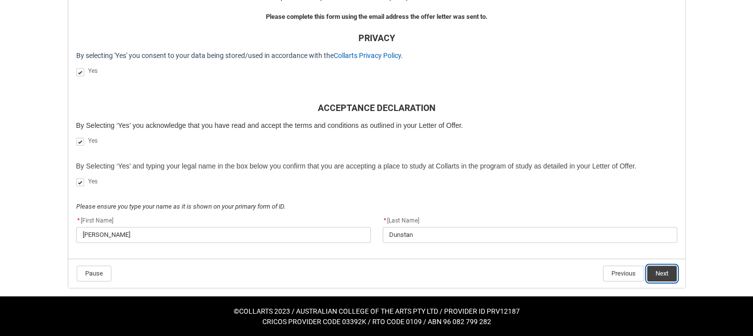
click at [659, 273] on button "Next" at bounding box center [662, 273] width 30 height 16
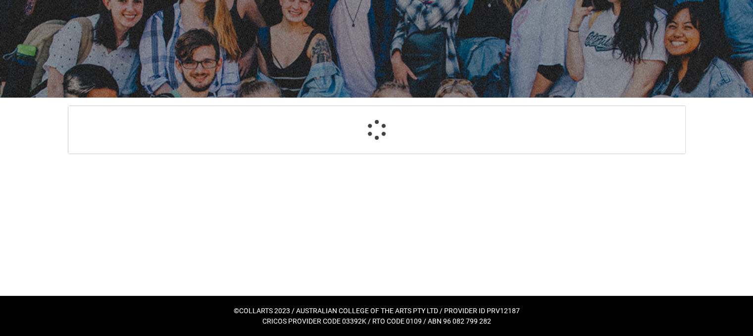
scroll to position [100, 0]
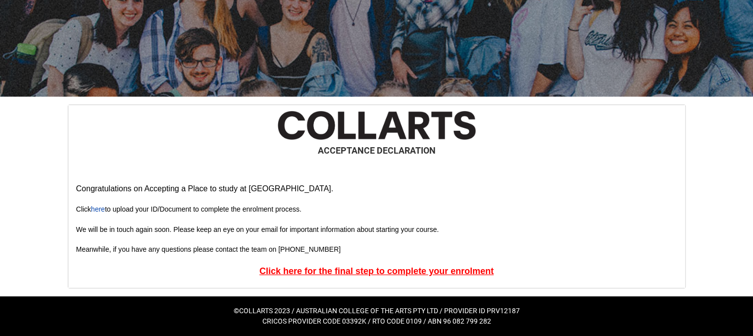
click at [316, 271] on u "Click here for the final step to complete your enrolment" at bounding box center [376, 271] width 234 height 10
